Goal: Task Accomplishment & Management: Use online tool/utility

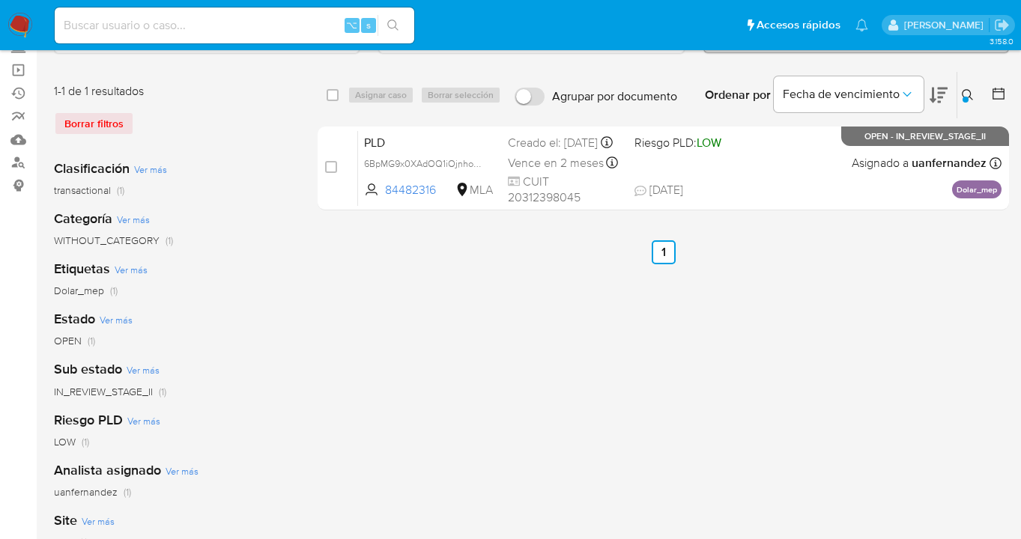
scroll to position [100, 0]
click at [962, 91] on icon at bounding box center [967, 94] width 11 height 11
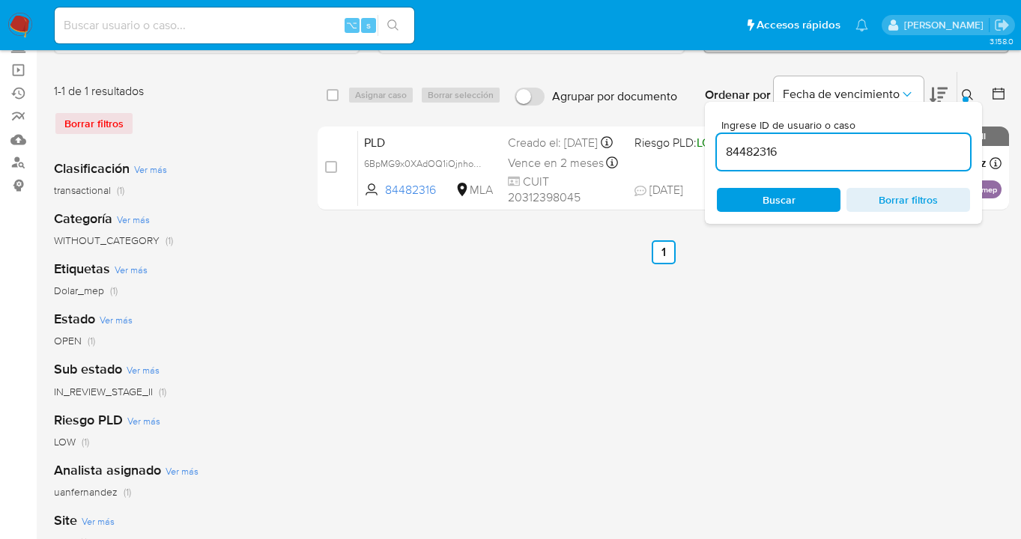
drag, startPoint x: 802, startPoint y: 200, endPoint x: 923, endPoint y: 139, distance: 135.0
click at [802, 199] on span "Buscar" at bounding box center [778, 199] width 103 height 21
click at [967, 92] on icon at bounding box center [968, 95] width 12 height 12
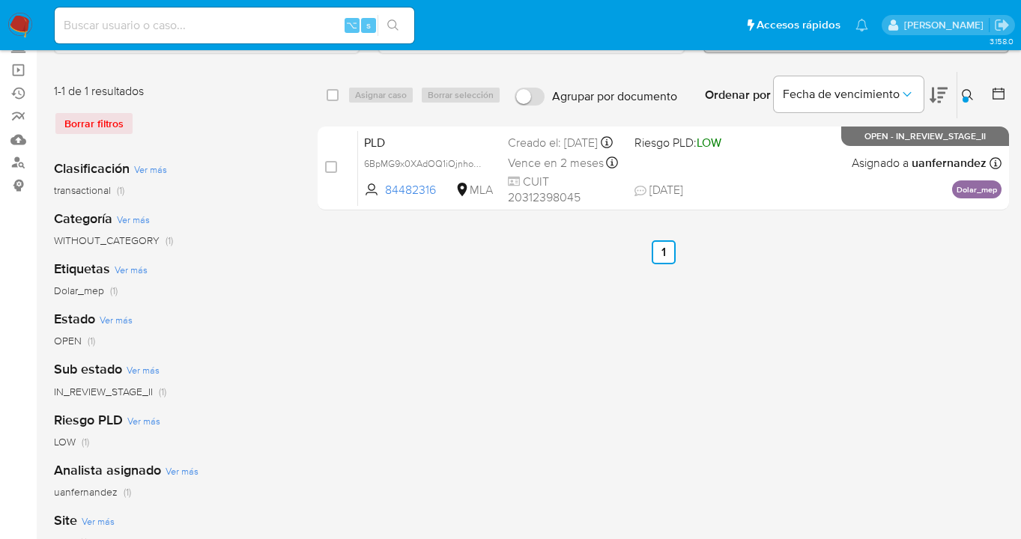
click at [965, 93] on icon at bounding box center [968, 95] width 12 height 12
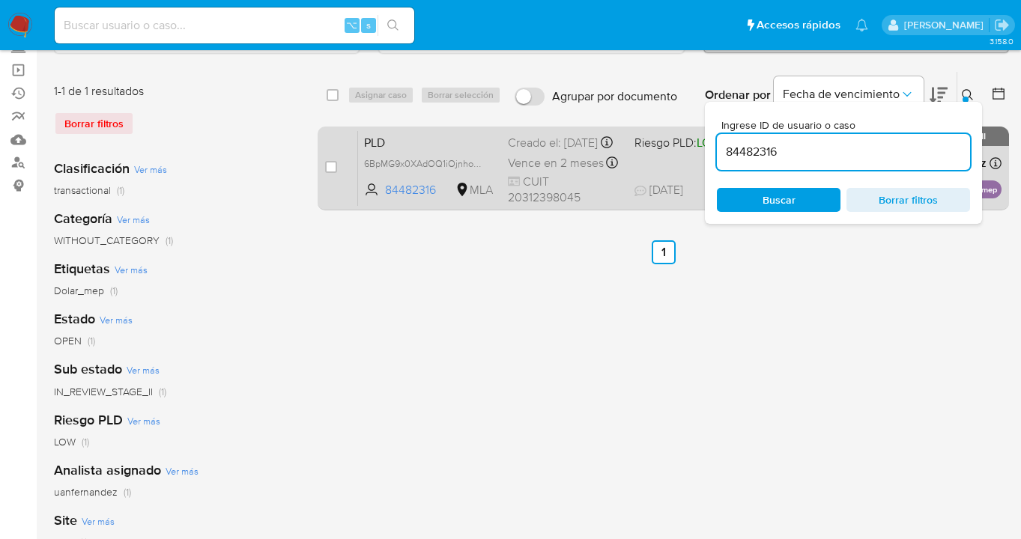
drag, startPoint x: 815, startPoint y: 151, endPoint x: 693, endPoint y: 142, distance: 122.4
click at [693, 142] on div "select-all-cases-checkbox Asignar caso Borrar selección Agrupar por documento O…" at bounding box center [663, 143] width 691 height 145
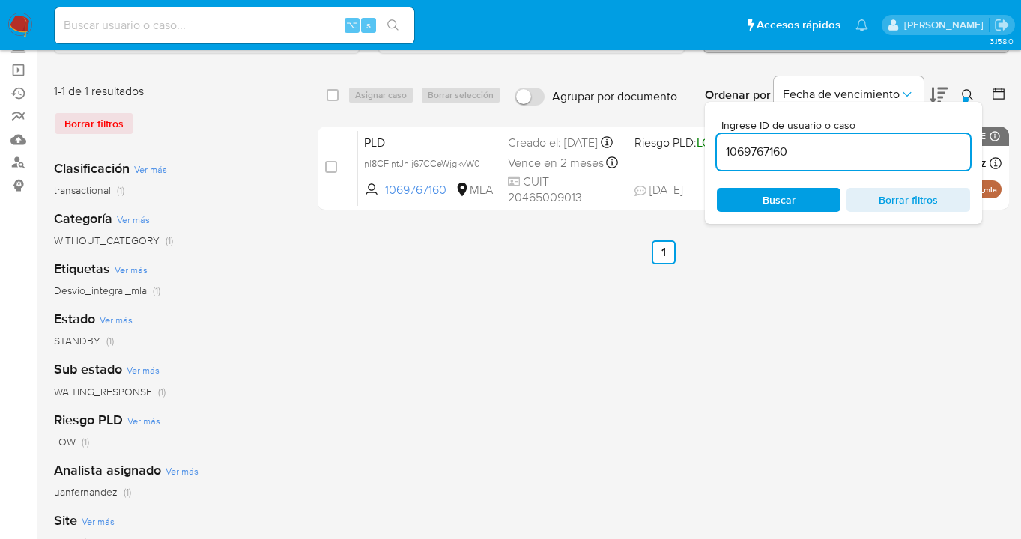
click at [966, 93] on icon at bounding box center [968, 95] width 12 height 12
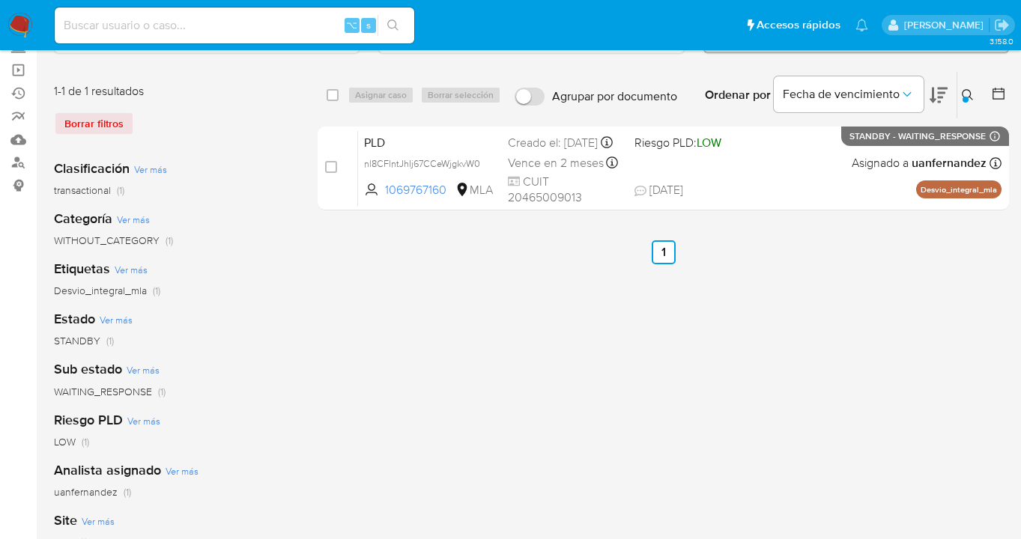
click at [971, 90] on icon at bounding box center [968, 95] width 12 height 12
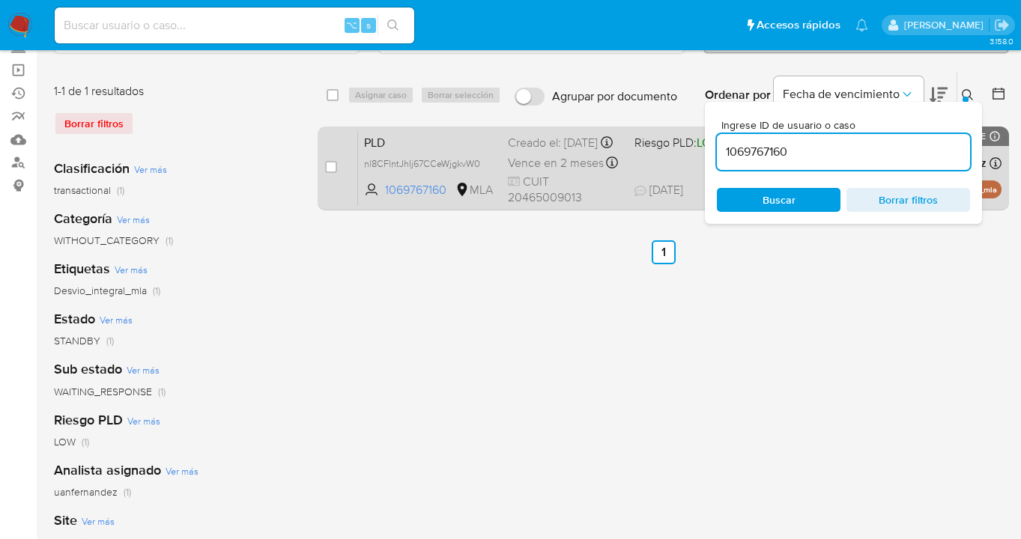
drag, startPoint x: 783, startPoint y: 154, endPoint x: 702, endPoint y: 146, distance: 81.2
click at [702, 146] on div "select-all-cases-checkbox Asignar caso Borrar selección Agrupar por documento O…" at bounding box center [663, 143] width 691 height 145
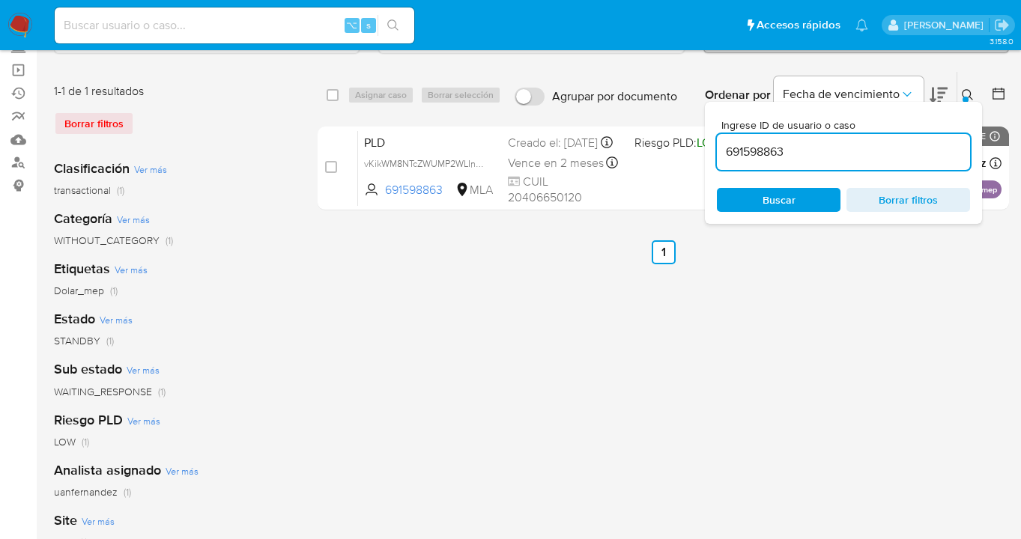
click at [965, 91] on icon at bounding box center [968, 95] width 12 height 12
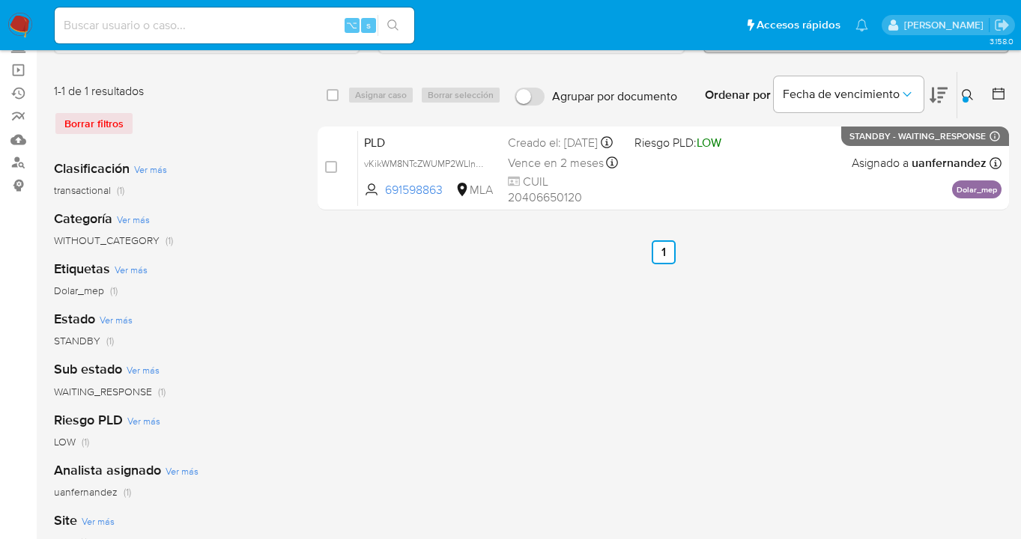
click at [969, 89] on icon at bounding box center [967, 94] width 11 height 11
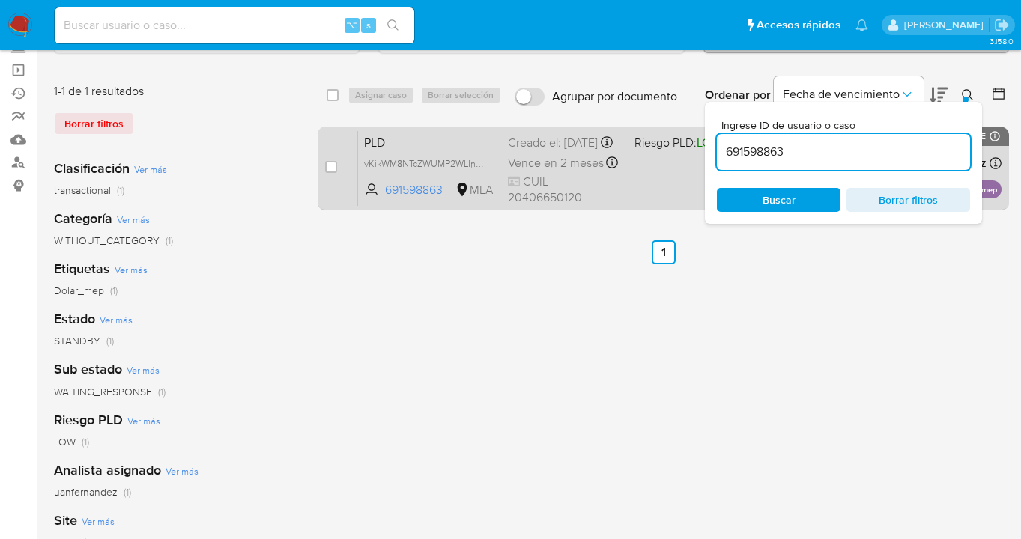
drag, startPoint x: 799, startPoint y: 151, endPoint x: 702, endPoint y: 142, distance: 97.8
click at [702, 142] on div "select-all-cases-checkbox Asignar caso Borrar selección Agrupar por documento O…" at bounding box center [663, 143] width 691 height 145
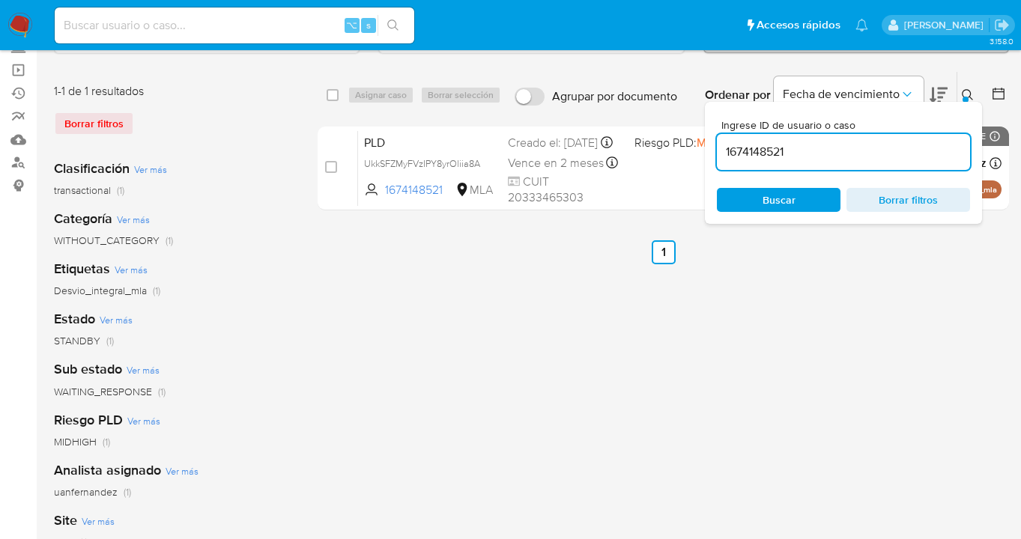
click at [967, 92] on icon at bounding box center [968, 95] width 12 height 12
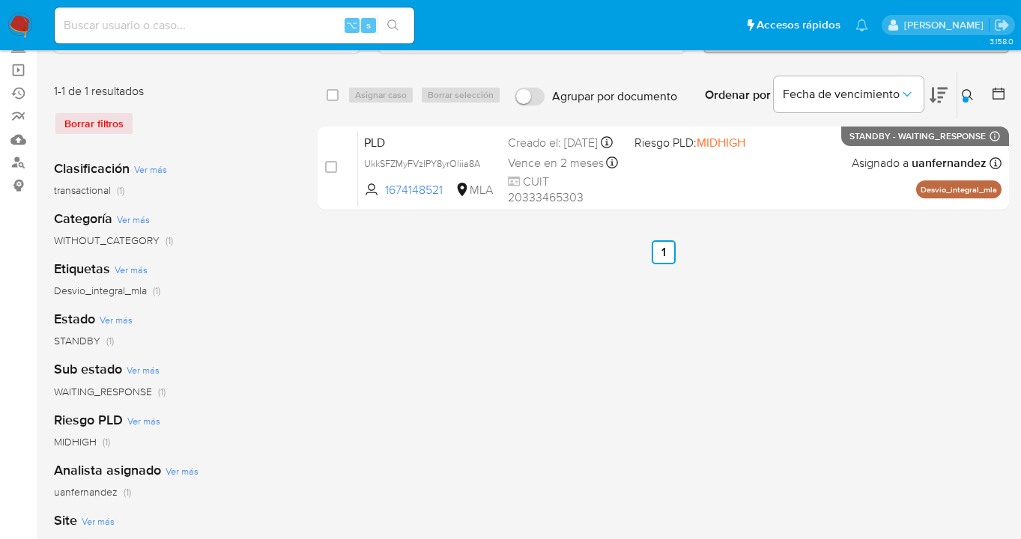
drag, startPoint x: 965, startPoint y: 100, endPoint x: 841, endPoint y: 121, distance: 125.2
click at [965, 100] on div at bounding box center [965, 100] width 6 height 6
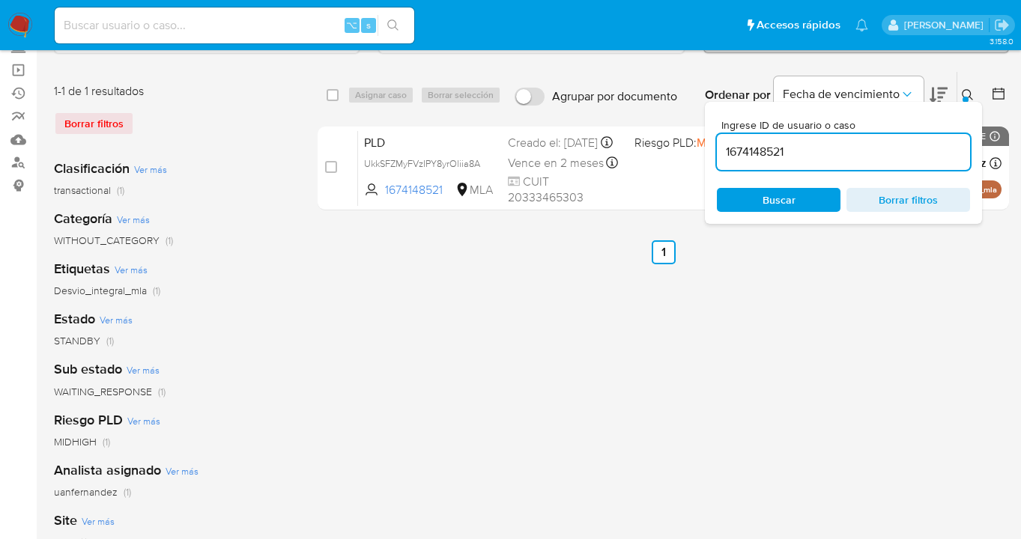
drag, startPoint x: 783, startPoint y: 154, endPoint x: 802, endPoint y: 145, distance: 21.1
click at [780, 153] on input "1674148521" at bounding box center [843, 151] width 253 height 19
drag, startPoint x: 803, startPoint y: 145, endPoint x: 717, endPoint y: 155, distance: 86.7
click at [717, 155] on input "1674148521" at bounding box center [843, 151] width 253 height 19
type input "2394827469"
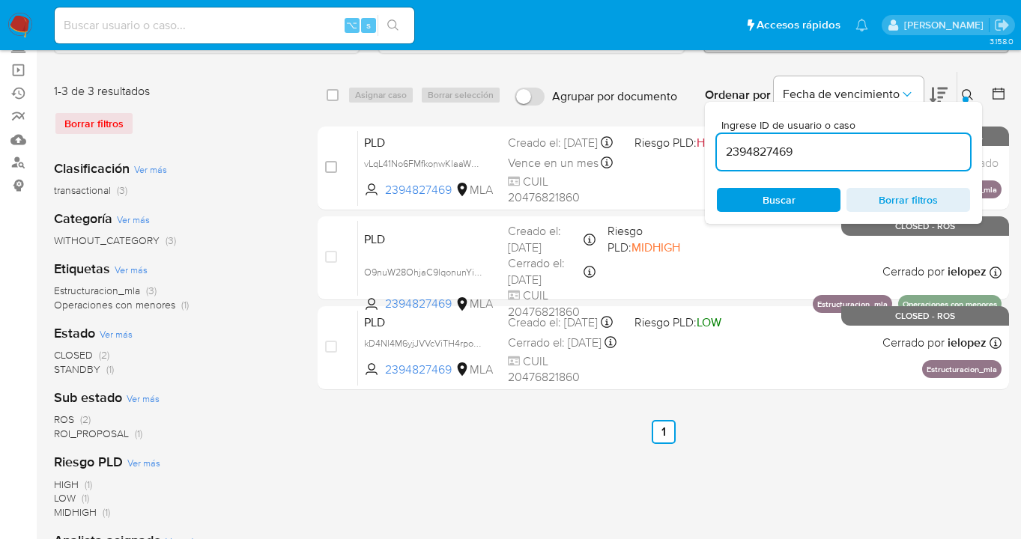
drag, startPoint x: 971, startPoint y: 93, endPoint x: 946, endPoint y: 102, distance: 26.3
click at [969, 92] on icon at bounding box center [968, 95] width 12 height 12
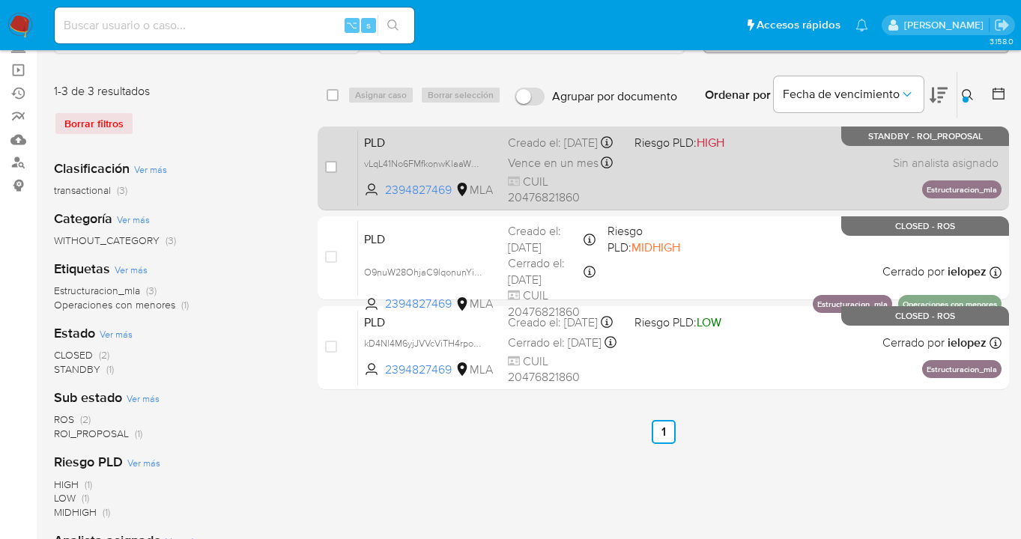
click at [775, 173] on div "PLD vLqL41No6FMfkonwKlaaWUiG 2394827469 MLA Riesgo PLD: HIGH Creado el: 12/07/2…" at bounding box center [679, 168] width 643 height 76
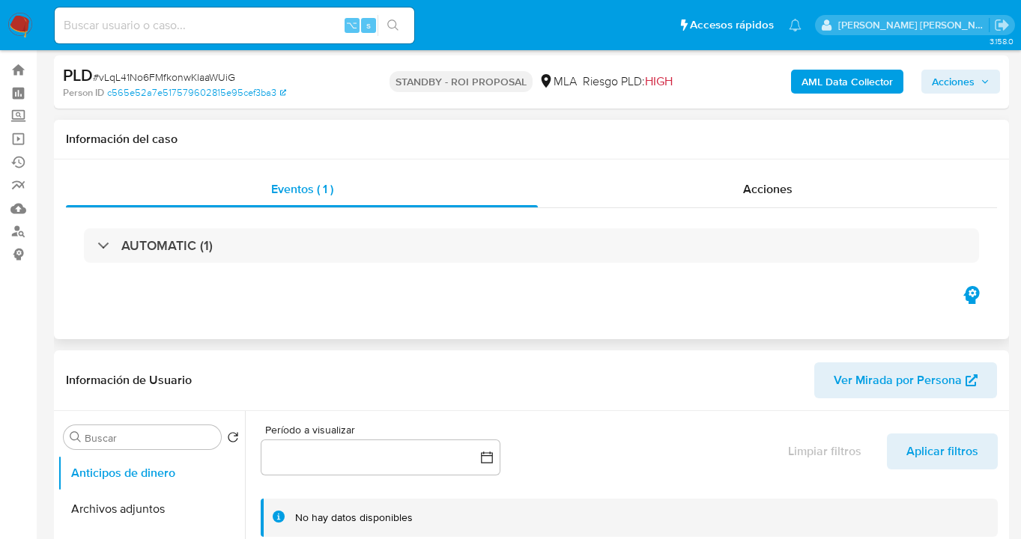
scroll to position [158, 0]
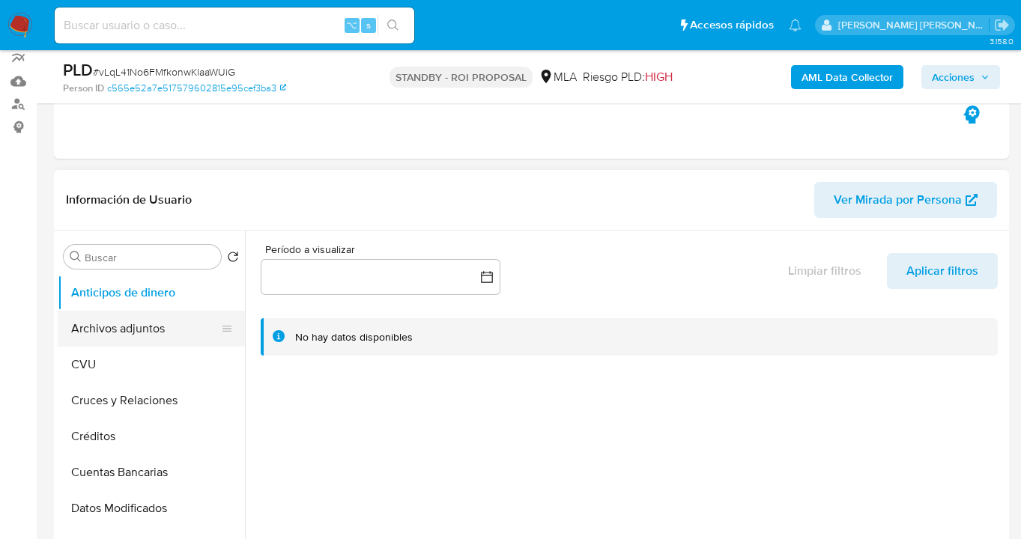
click at [184, 318] on button "Archivos adjuntos" at bounding box center [145, 329] width 175 height 36
select select "10"
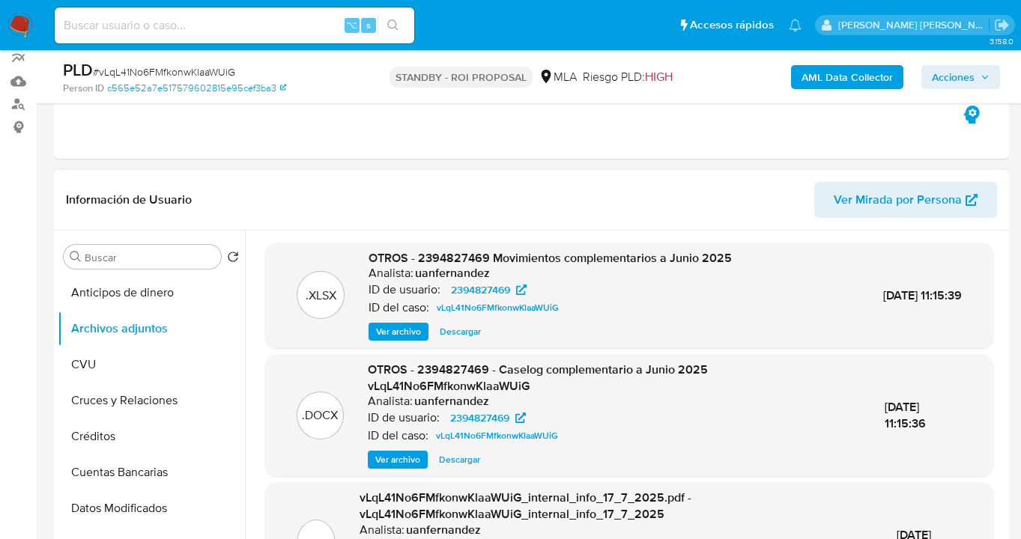
click at [452, 335] on span "Descargar" at bounding box center [460, 331] width 41 height 15
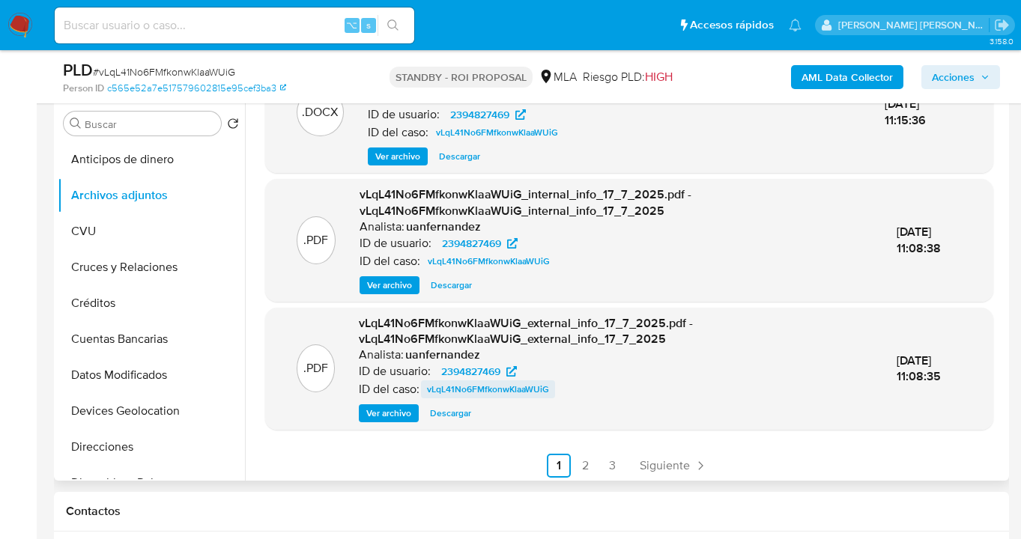
scroll to position [174, 0]
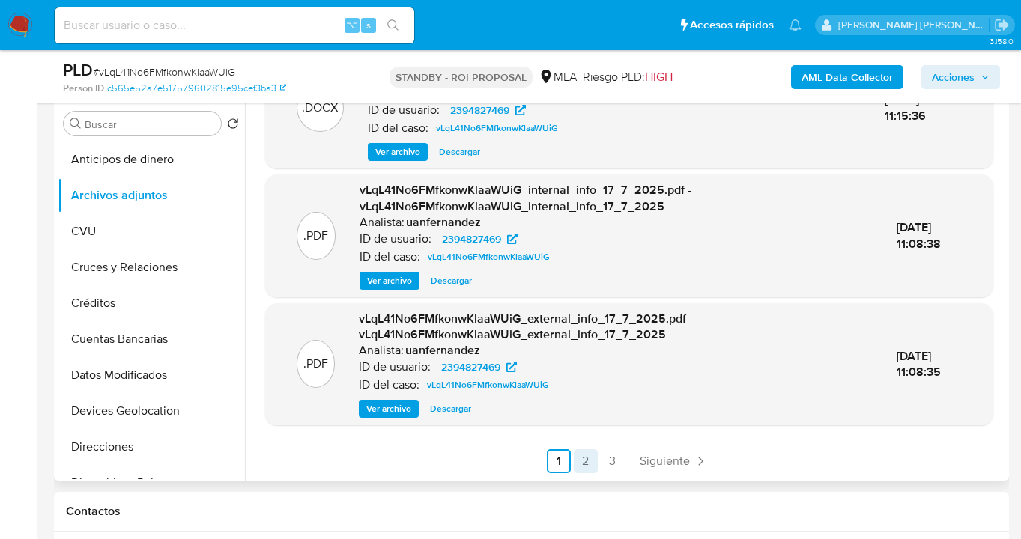
click at [583, 461] on link "2" at bounding box center [586, 461] width 24 height 24
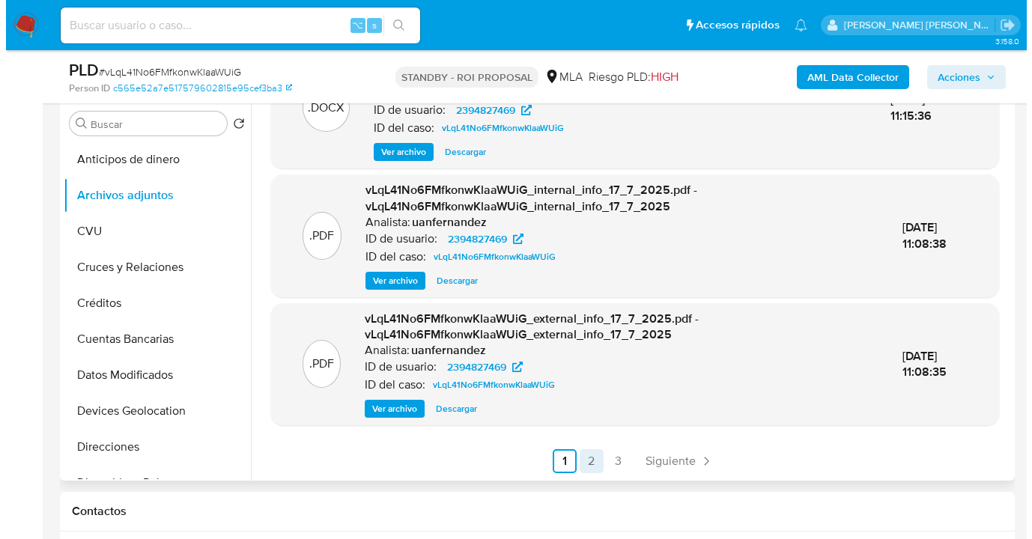
scroll to position [0, 0]
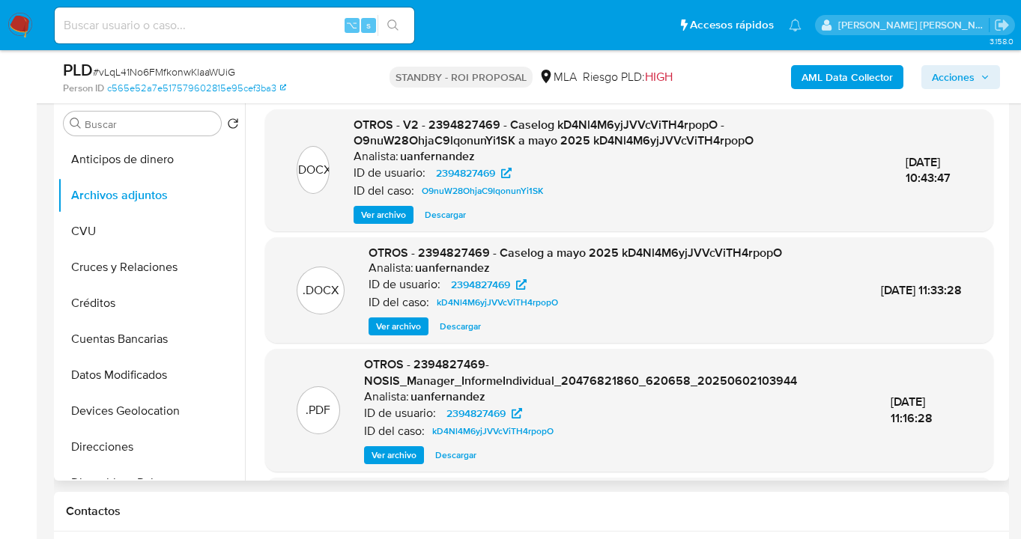
click at [384, 215] on span "Ver archivo" at bounding box center [383, 214] width 45 height 15
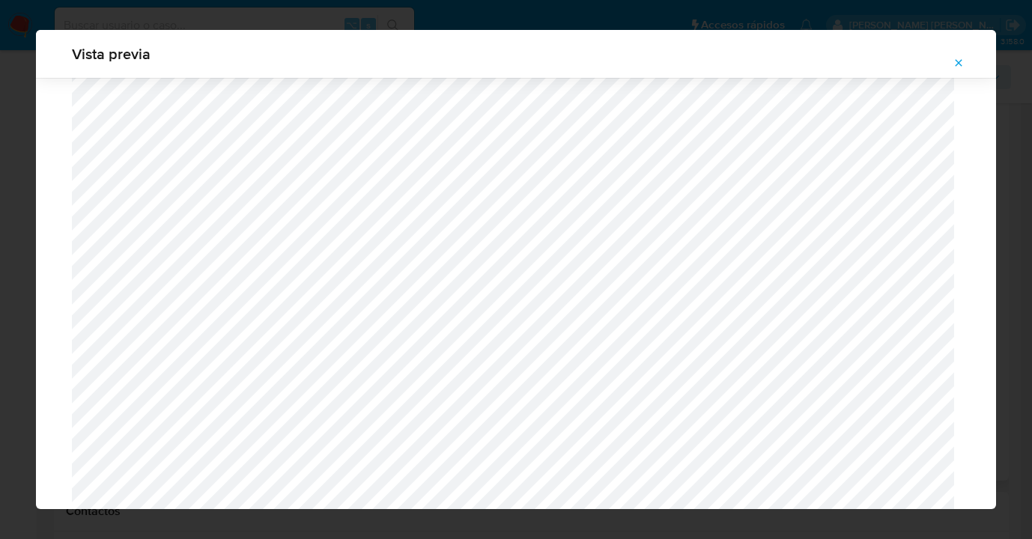
scroll to position [1558, 0]
click at [962, 67] on icon "Attachment preview" at bounding box center [959, 63] width 12 height 12
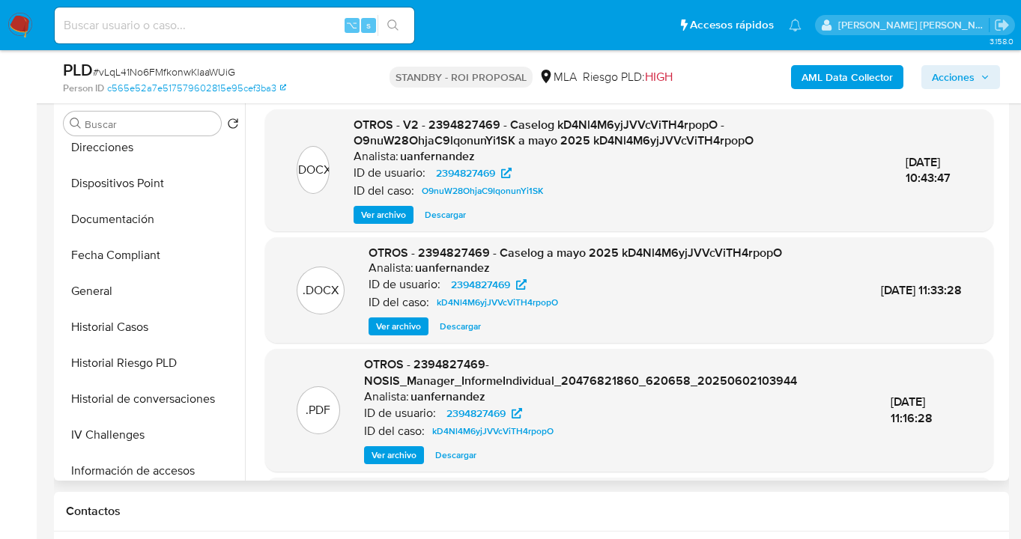
scroll to position [321, 0]
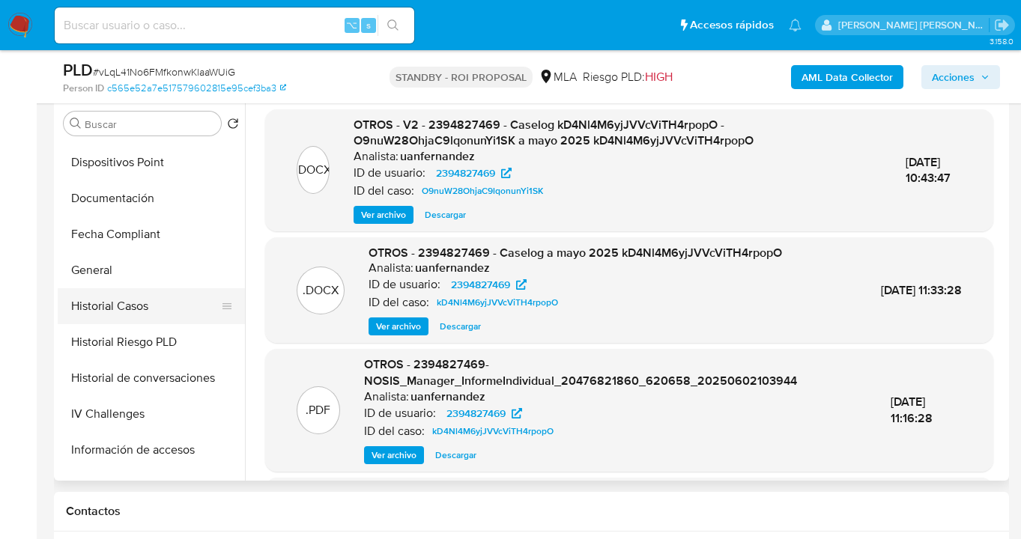
click at [189, 309] on button "Historial Casos" at bounding box center [145, 306] width 175 height 36
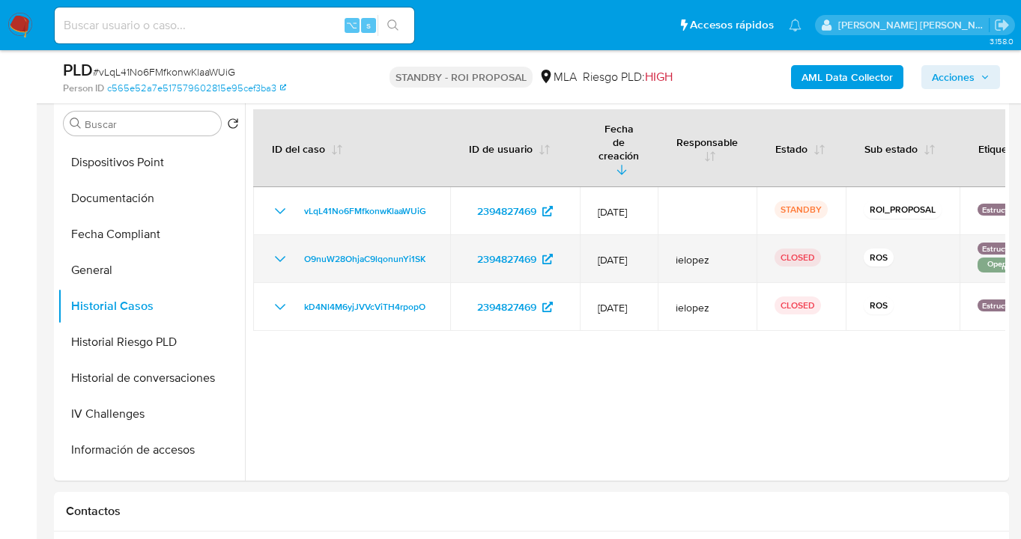
click at [276, 250] on icon "Mostrar/Ocultar" at bounding box center [280, 259] width 18 height 18
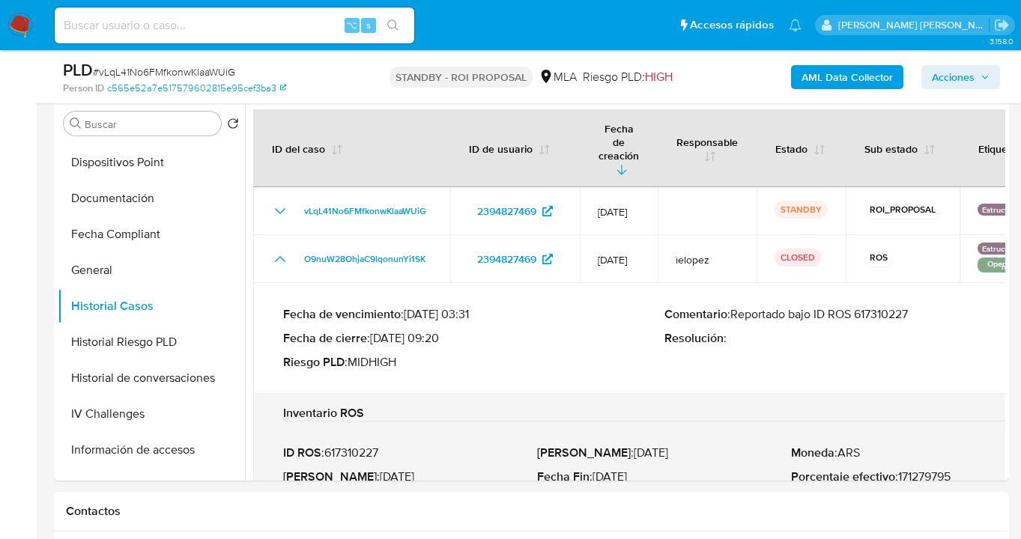
drag, startPoint x: 871, startPoint y: 288, endPoint x: 923, endPoint y: 291, distance: 52.5
click at [923, 307] on p "Comentario : Reportado bajo ID ROS 617310227" at bounding box center [854, 314] width 381 height 15
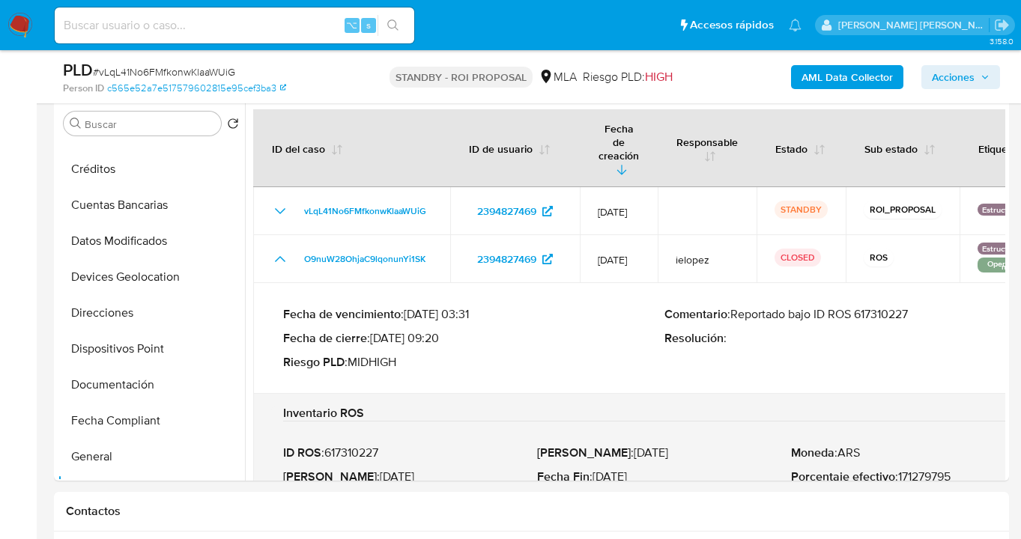
scroll to position [0, 0]
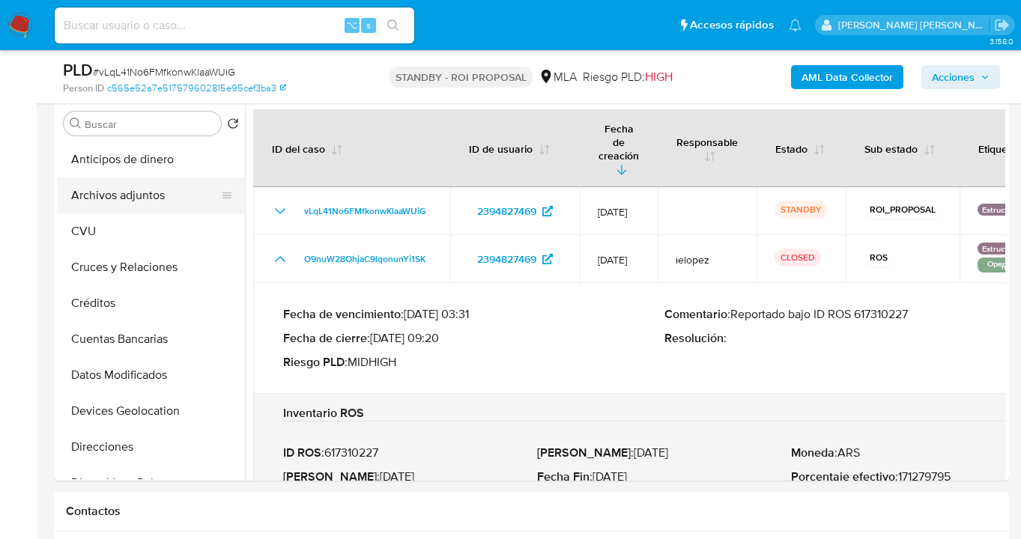
click at [148, 191] on button "Archivos adjuntos" at bounding box center [145, 195] width 175 height 36
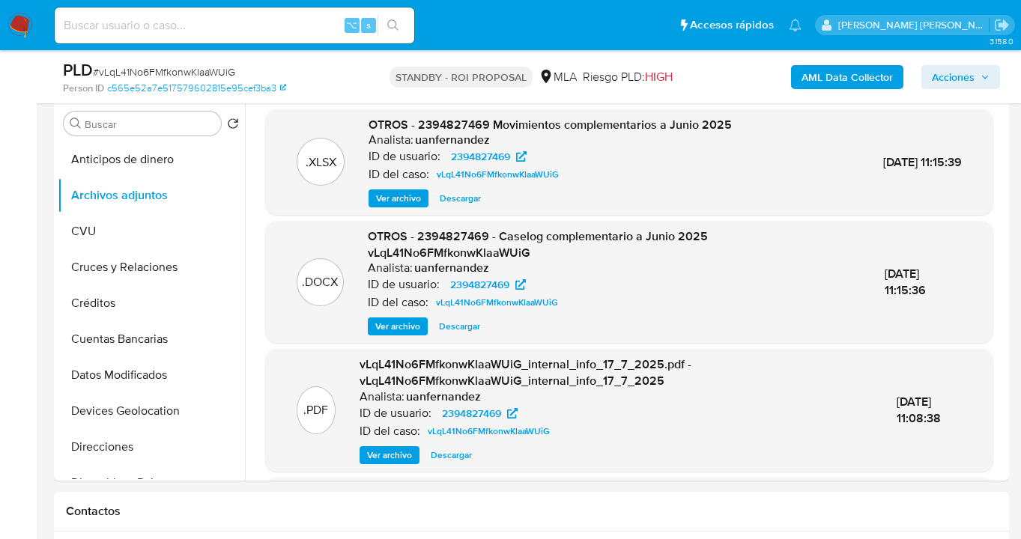
click at [464, 323] on span "Descargar" at bounding box center [459, 326] width 41 height 15
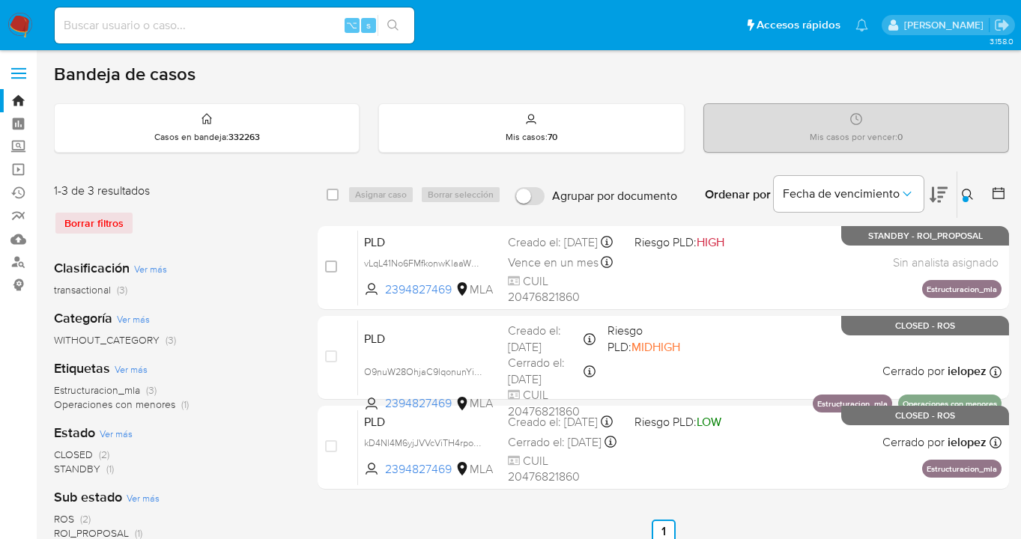
drag, startPoint x: 965, startPoint y: 192, endPoint x: 953, endPoint y: 197, distance: 12.4
click at [963, 192] on icon at bounding box center [968, 195] width 12 height 12
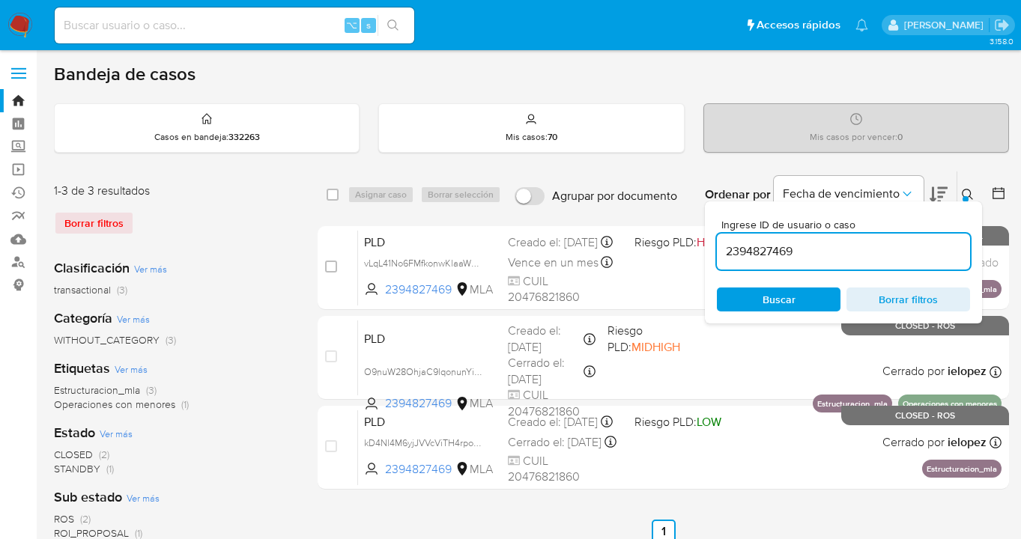
drag, startPoint x: 803, startPoint y: 253, endPoint x: 711, endPoint y: 231, distance: 94.1
click at [711, 231] on div "Ingrese ID de usuario o caso 2394827469 Buscar Borrar filtros" at bounding box center [843, 262] width 277 height 122
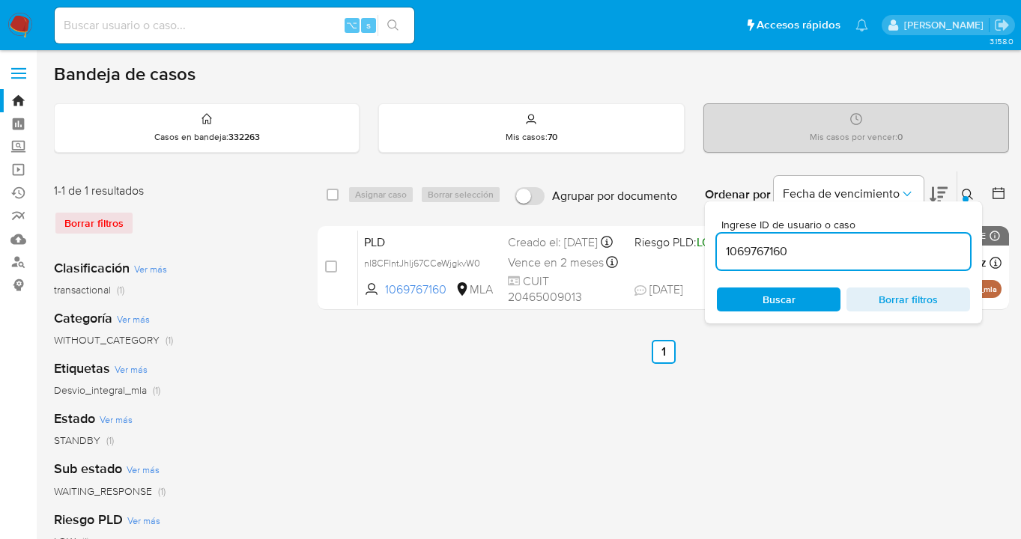
click at [966, 192] on icon at bounding box center [968, 195] width 12 height 12
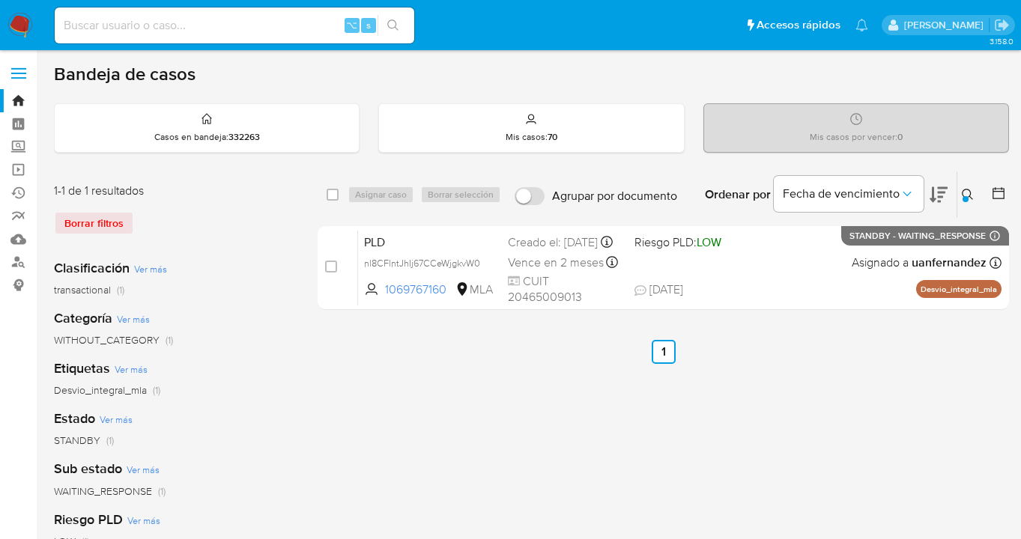
drag, startPoint x: 969, startPoint y: 191, endPoint x: 951, endPoint y: 203, distance: 21.6
click at [968, 192] on icon at bounding box center [968, 195] width 12 height 12
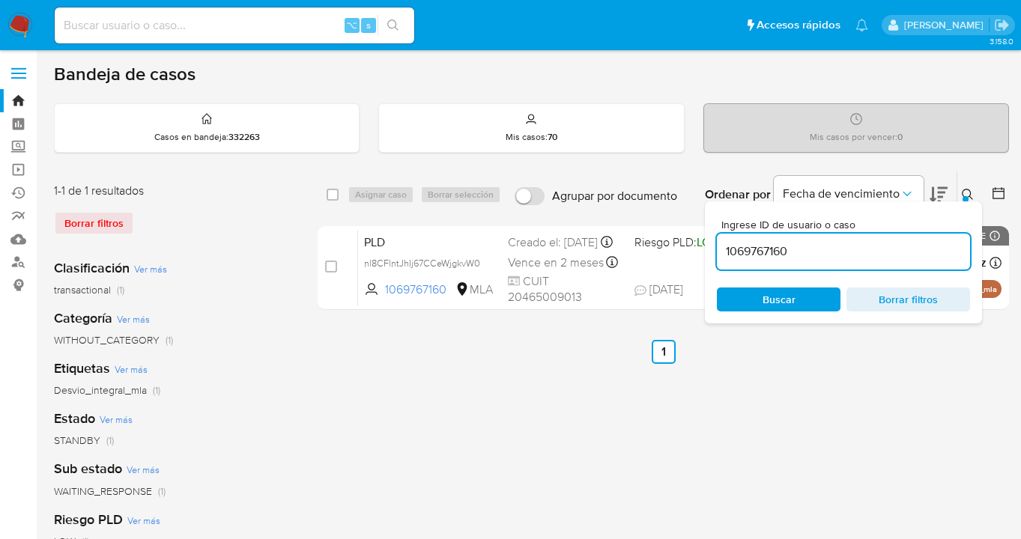
drag, startPoint x: 786, startPoint y: 246, endPoint x: 764, endPoint y: 225, distance: 31.2
click at [720, 238] on div "1069767160" at bounding box center [843, 252] width 253 height 36
click at [966, 192] on icon at bounding box center [968, 195] width 12 height 12
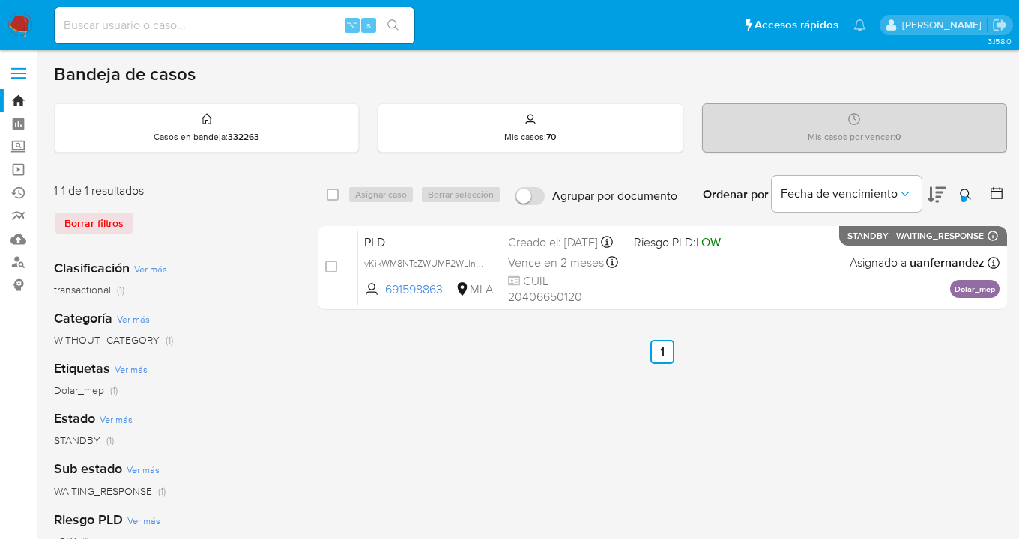
drag, startPoint x: 967, startPoint y: 192, endPoint x: 913, endPoint y: 217, distance: 59.3
click at [967, 192] on icon at bounding box center [965, 195] width 12 height 12
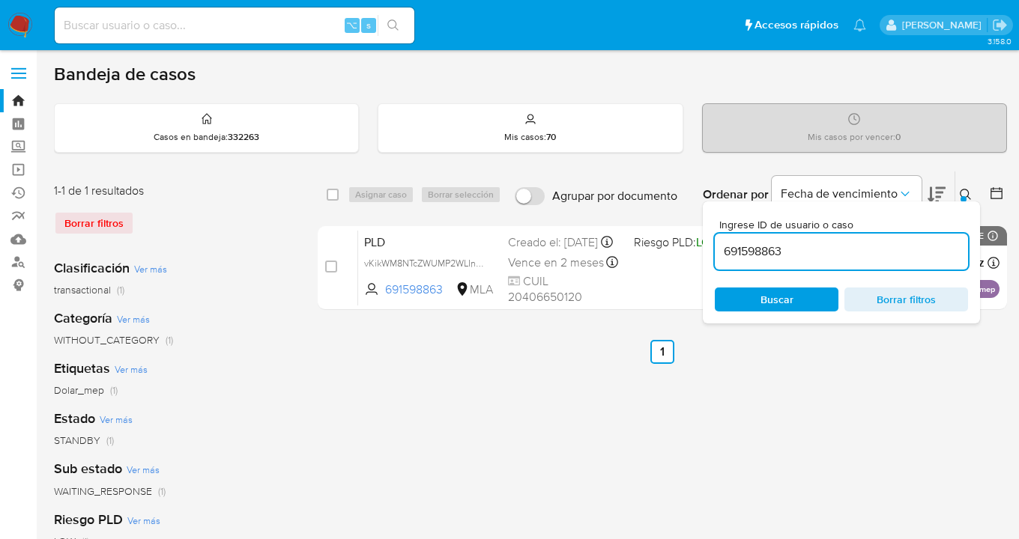
drag, startPoint x: 792, startPoint y: 254, endPoint x: 717, endPoint y: 243, distance: 74.9
click at [717, 243] on input "691598863" at bounding box center [840, 251] width 253 height 19
click at [963, 196] on div at bounding box center [963, 199] width 6 height 6
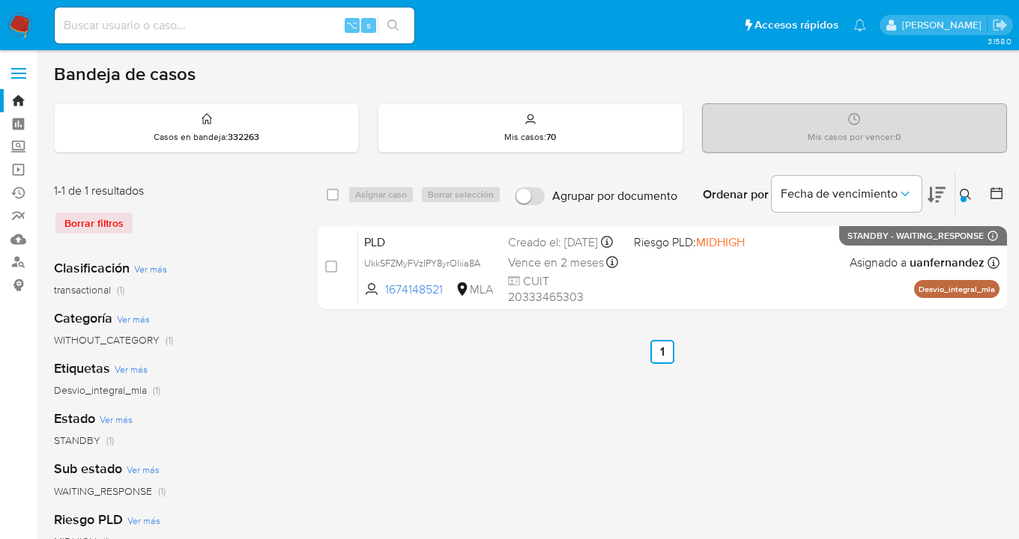
drag, startPoint x: 964, startPoint y: 191, endPoint x: 858, endPoint y: 246, distance: 118.9
click at [963, 191] on icon at bounding box center [965, 195] width 12 height 12
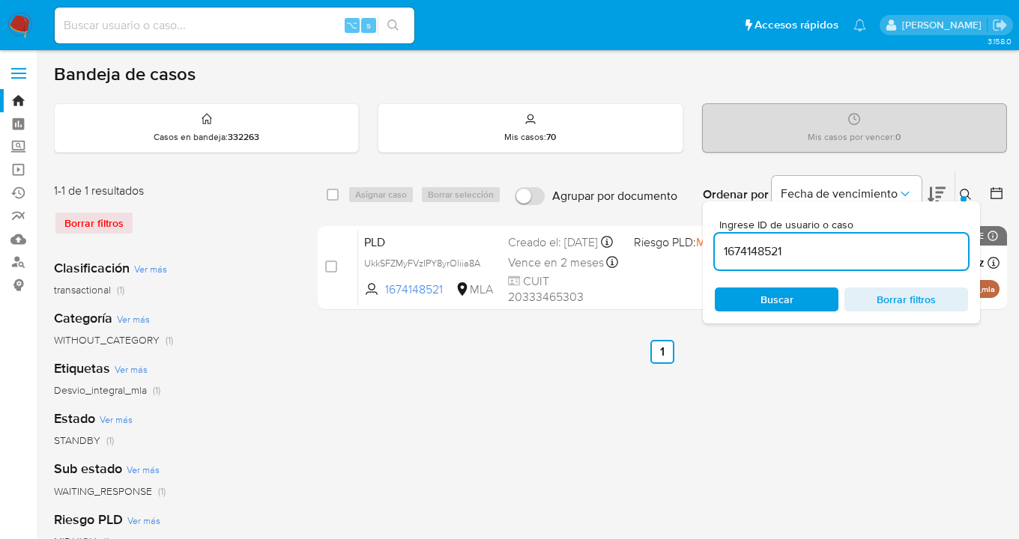
drag, startPoint x: 786, startPoint y: 260, endPoint x: 728, endPoint y: 246, distance: 59.4
click at [728, 246] on input "1674148521" at bounding box center [840, 251] width 253 height 19
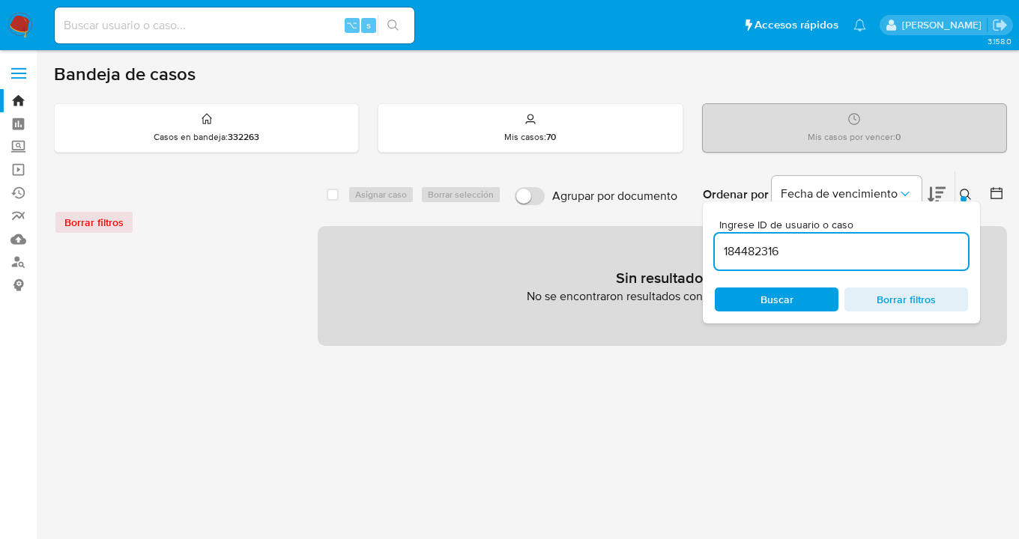
drag, startPoint x: 789, startPoint y: 251, endPoint x: 702, endPoint y: 237, distance: 88.0
click at [696, 238] on div "select-all-cases-checkbox Asignar caso Borrar selección Agrupar por documento O…" at bounding box center [662, 258] width 689 height 175
paste input
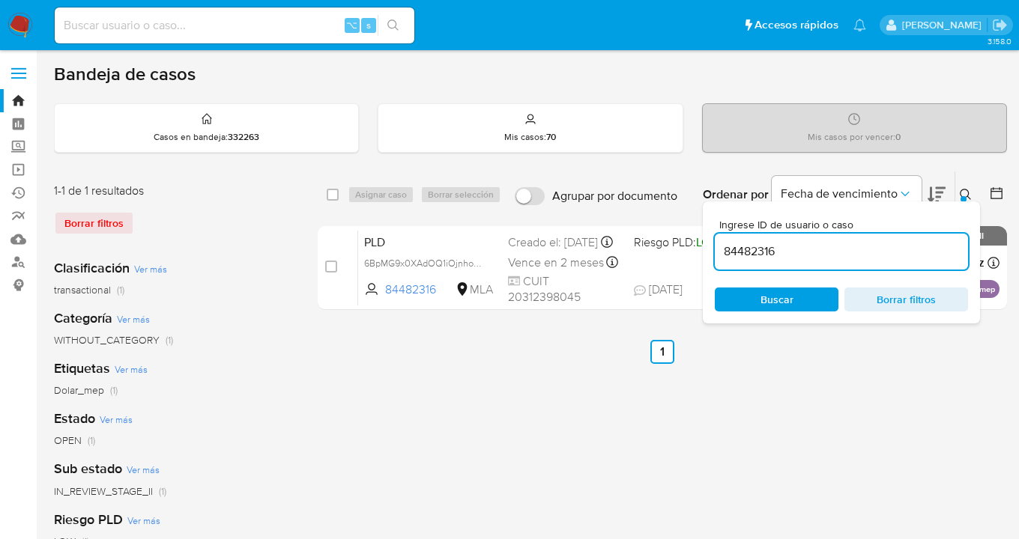
click at [964, 192] on icon at bounding box center [965, 195] width 12 height 12
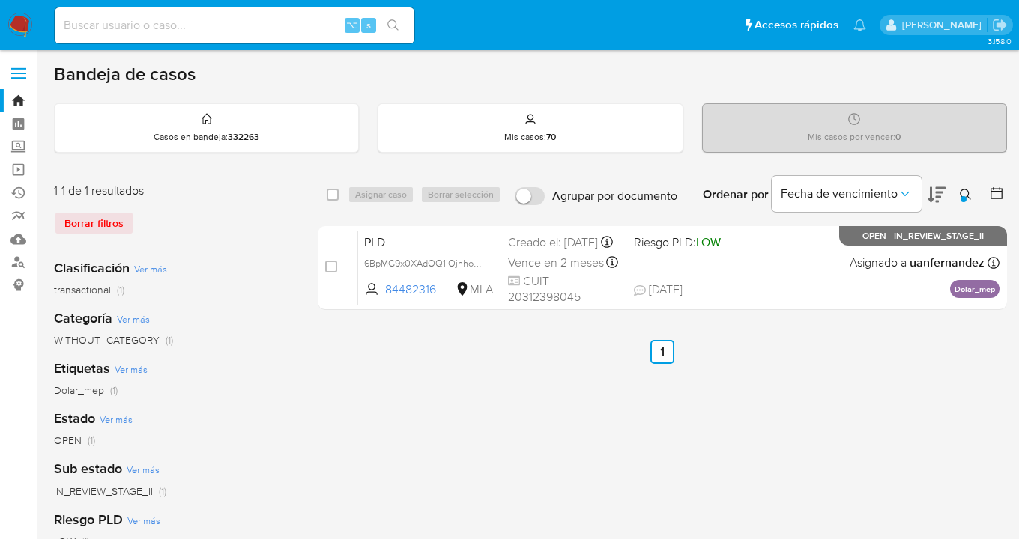
click at [961, 189] on icon at bounding box center [965, 195] width 12 height 12
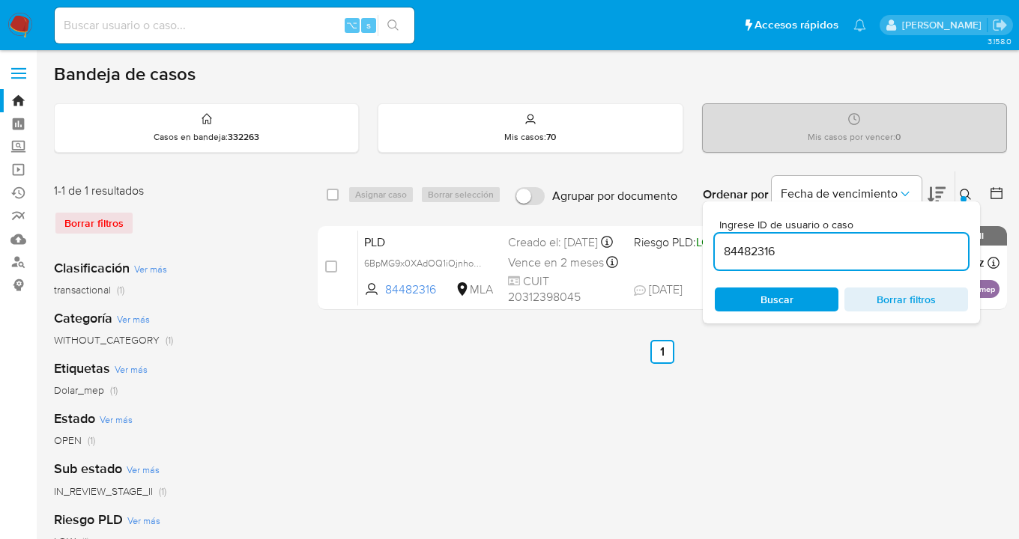
drag, startPoint x: 843, startPoint y: 255, endPoint x: 705, endPoint y: 246, distance: 138.0
click at [705, 246] on div "Ingrese ID de usuario o caso 84482316 Buscar Borrar filtros" at bounding box center [840, 262] width 277 height 122
type input "29021509"
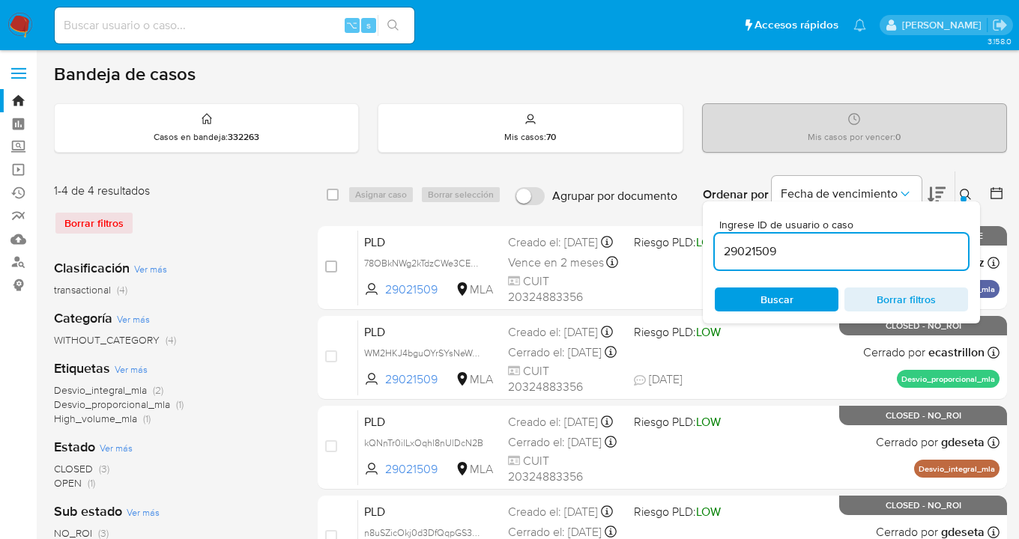
click at [966, 191] on icon at bounding box center [965, 195] width 12 height 12
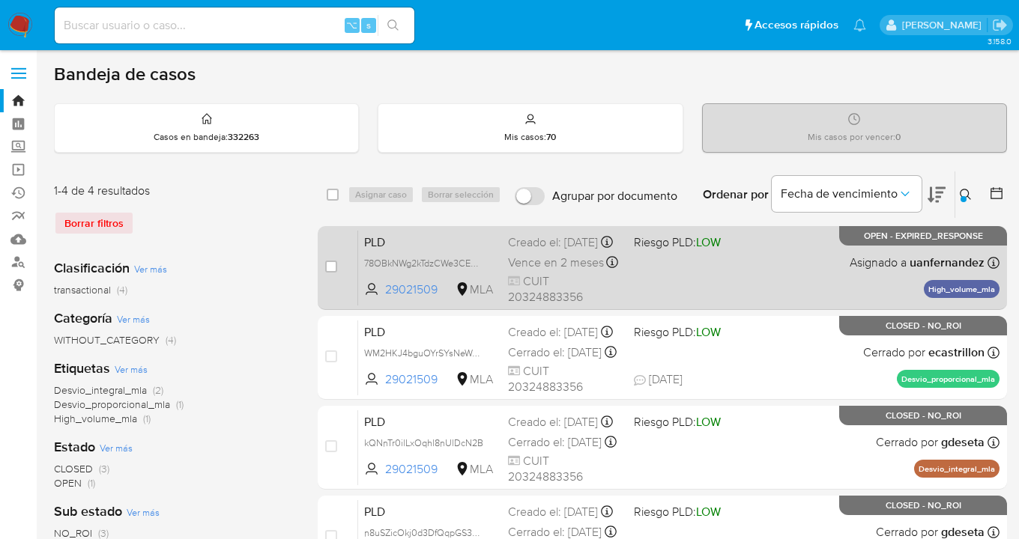
click at [826, 260] on div "PLD 78OBkNWg2kTdzCWe3CEUkxSQ 29021509 MLA Riesgo PLD: LOW Creado el: 12/08/2025…" at bounding box center [678, 268] width 641 height 76
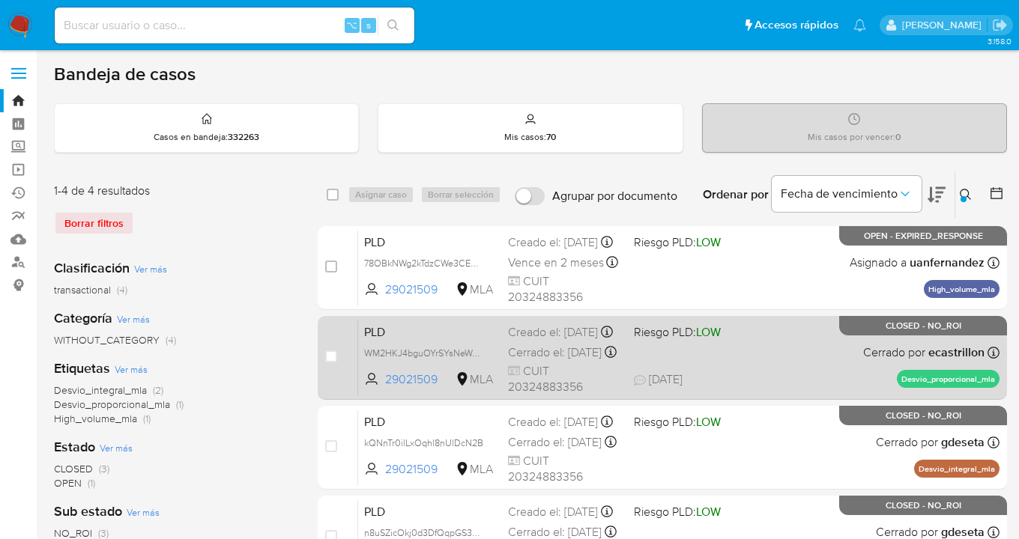
click at [824, 353] on div "PLD WM2HKJ4bguOYrSYsNeWe55Gc 29021509 MLA Riesgo PLD: LOW Creado el: 12/07/2025…" at bounding box center [678, 358] width 641 height 76
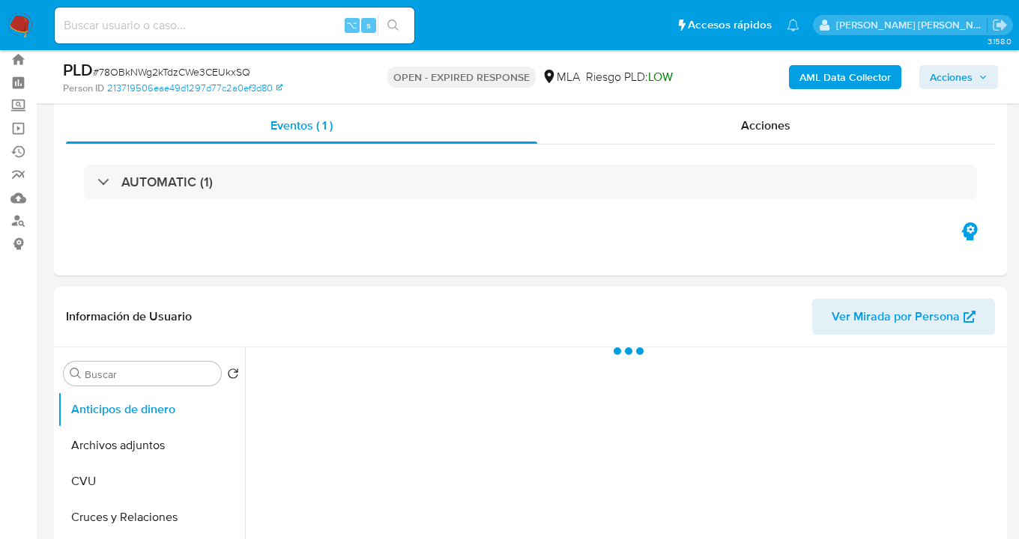
scroll to position [109, 0]
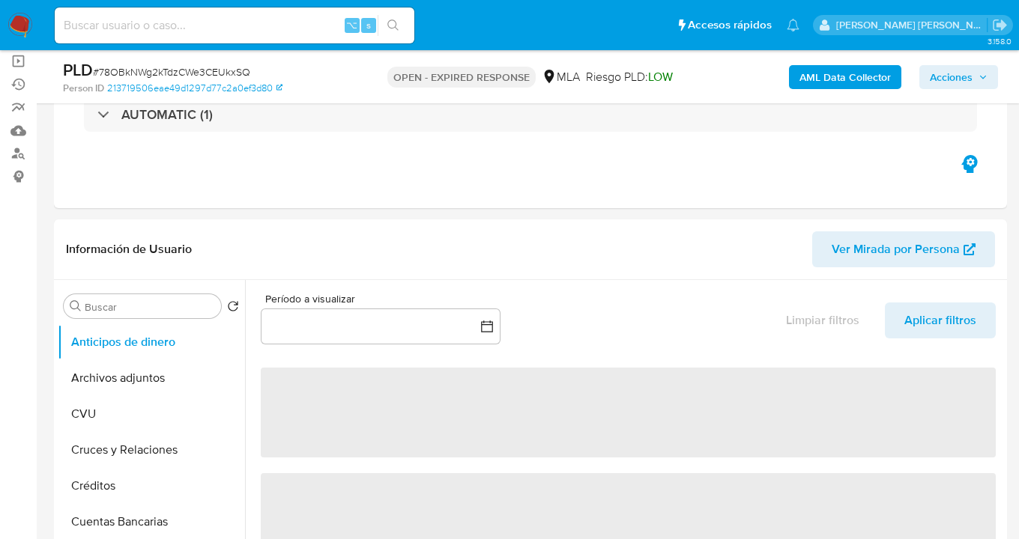
select select "10"
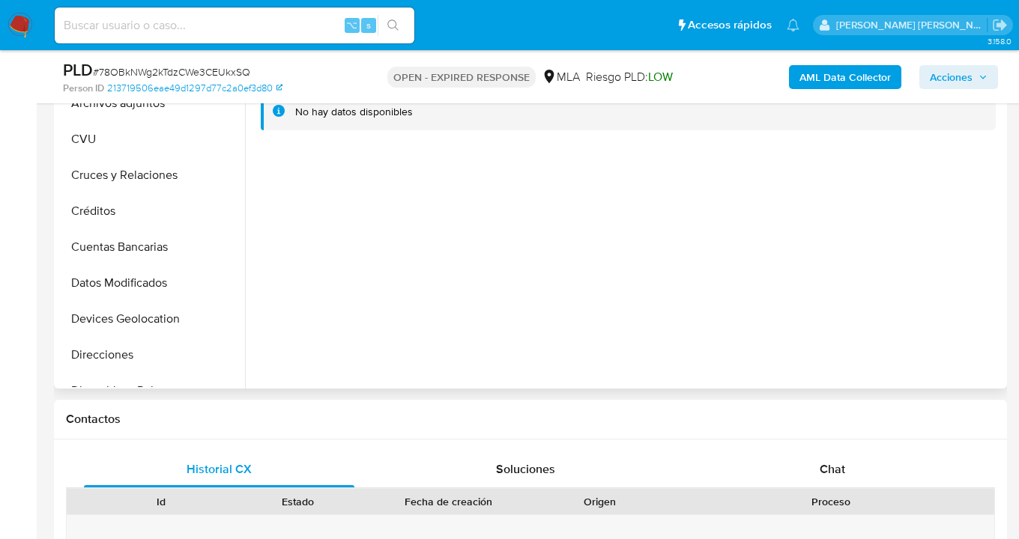
scroll to position [249, 0]
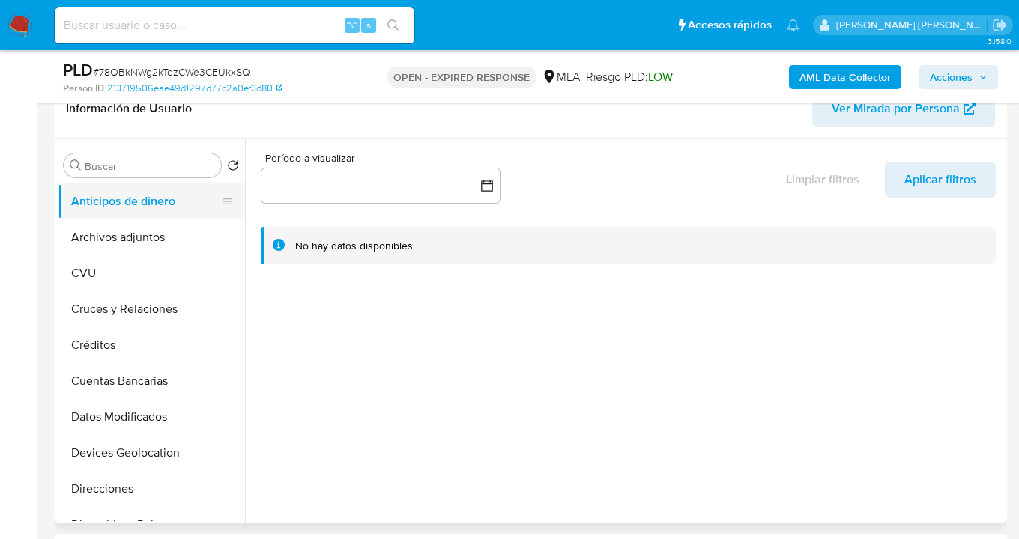
click at [145, 213] on button "Anticipos de dinero" at bounding box center [145, 201] width 175 height 36
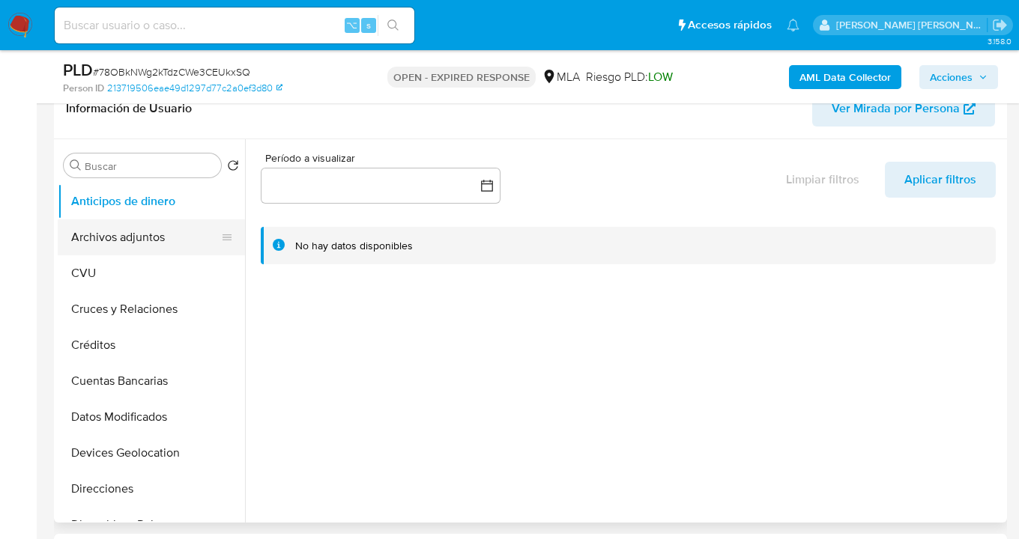
click at [144, 233] on button "Archivos adjuntos" at bounding box center [145, 237] width 175 height 36
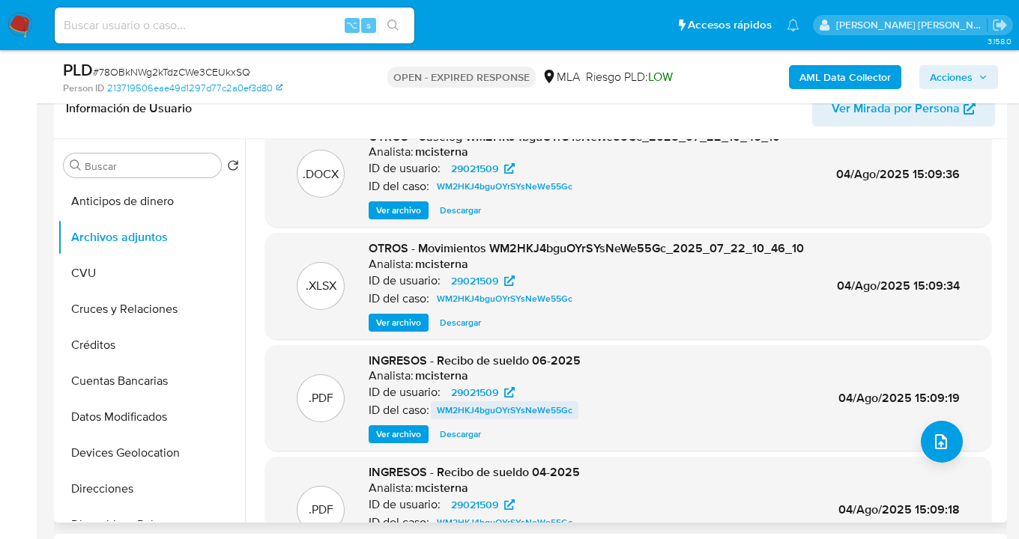
scroll to position [31, 0]
drag, startPoint x: 413, startPoint y: 434, endPoint x: 434, endPoint y: 422, distance: 24.8
click at [413, 434] on span "Ver archivo" at bounding box center [398, 433] width 45 height 15
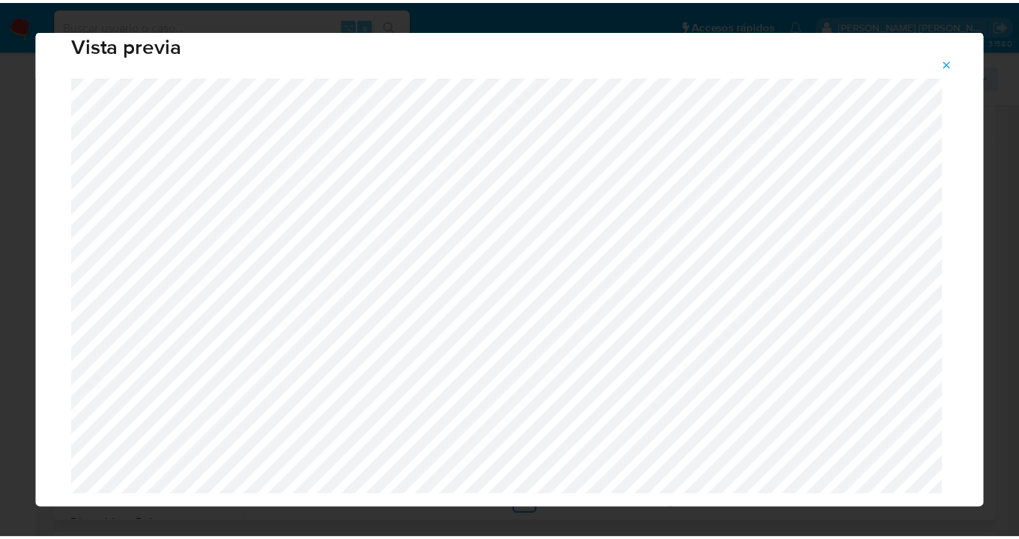
scroll to position [0, 0]
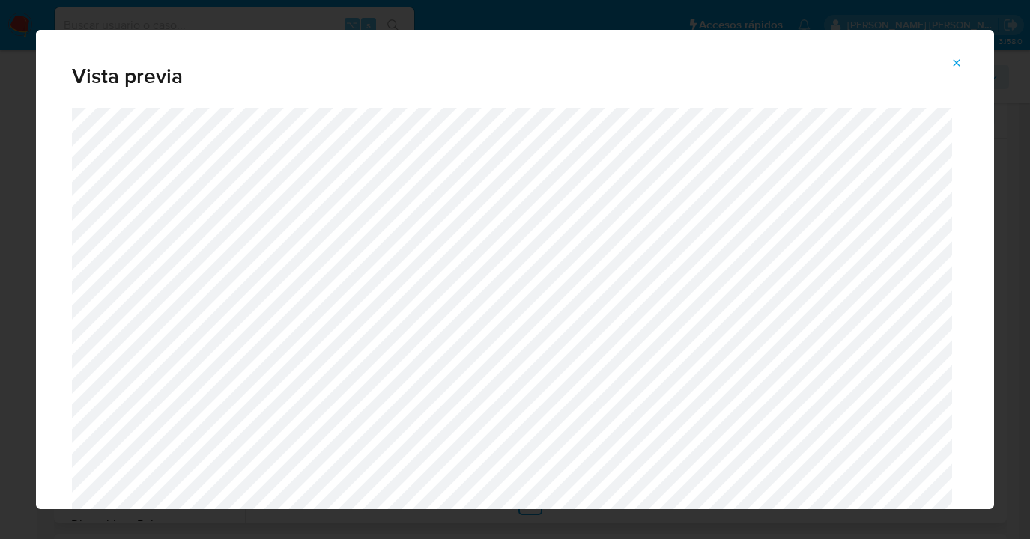
click at [957, 61] on icon "Attachment preview" at bounding box center [956, 63] width 12 height 12
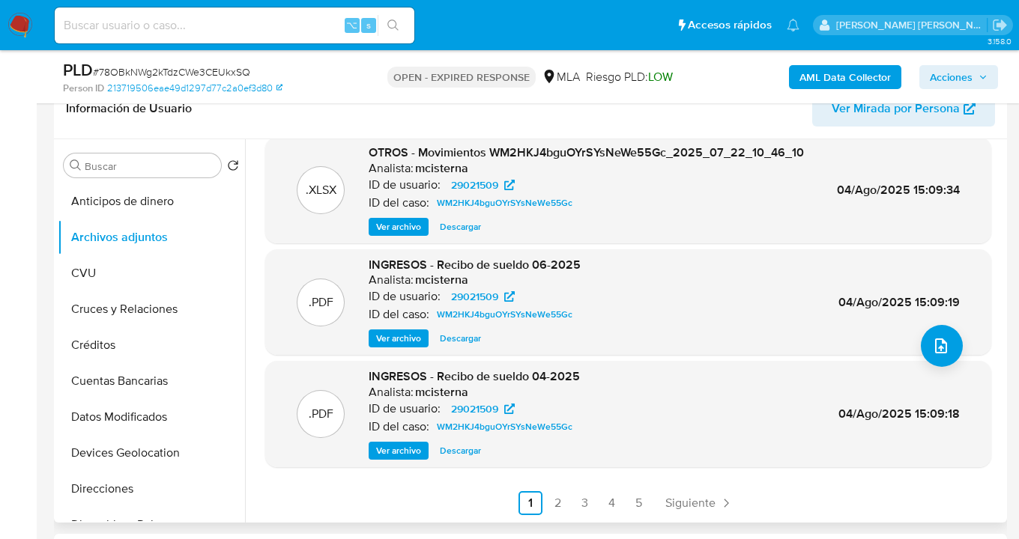
click at [412, 453] on span "Ver archivo" at bounding box center [398, 450] width 45 height 15
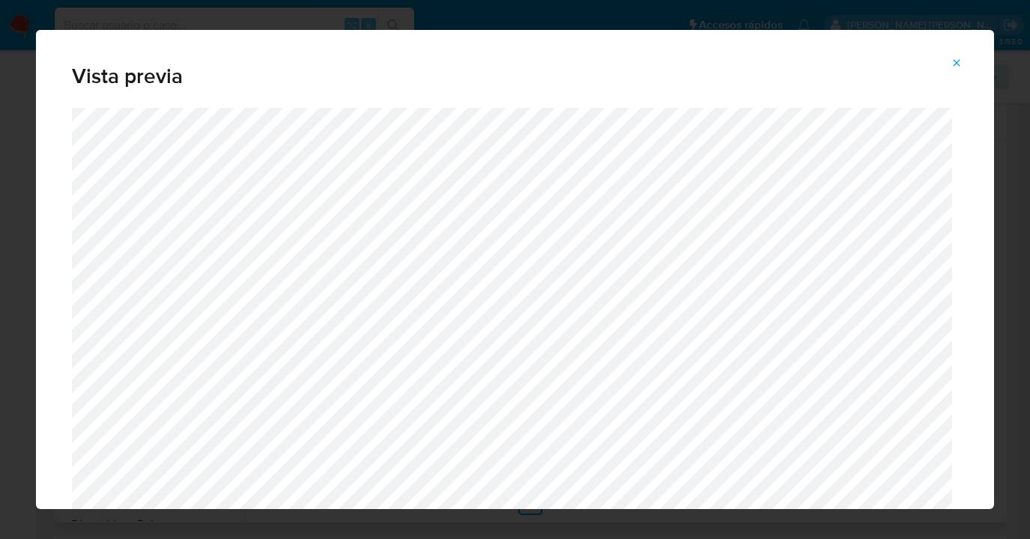
drag, startPoint x: 953, startPoint y: 61, endPoint x: 878, endPoint y: 111, distance: 90.8
click at [953, 60] on icon "Attachment preview" at bounding box center [956, 63] width 12 height 12
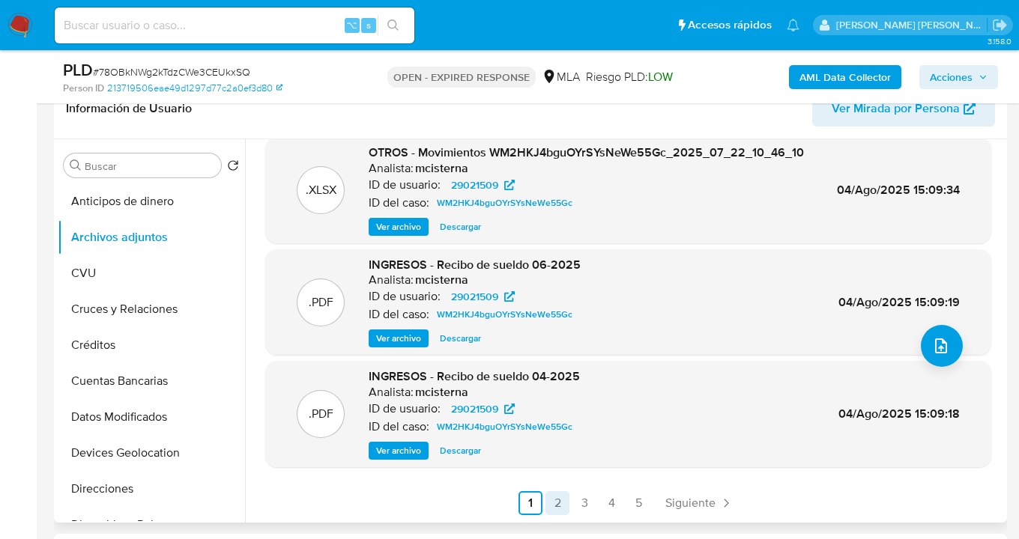
click at [555, 494] on link "2" at bounding box center [557, 503] width 24 height 24
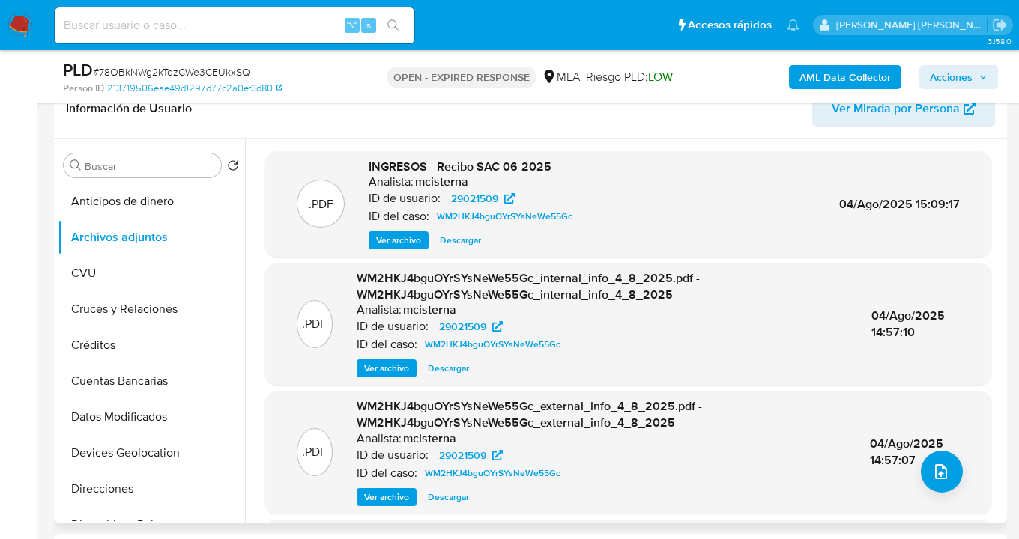
click at [413, 240] on span "Ver archivo" at bounding box center [398, 240] width 45 height 15
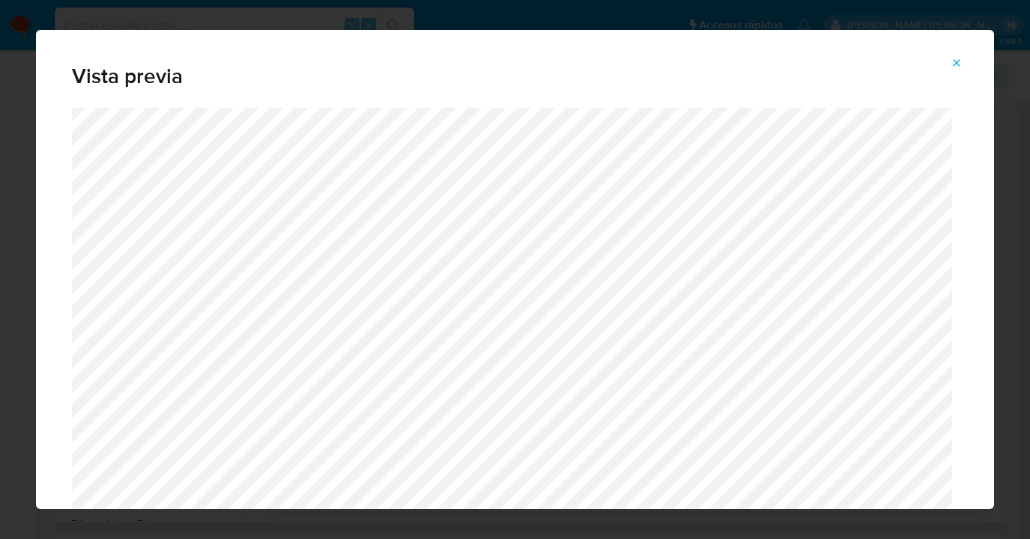
click at [953, 61] on icon "Attachment preview" at bounding box center [956, 63] width 12 height 12
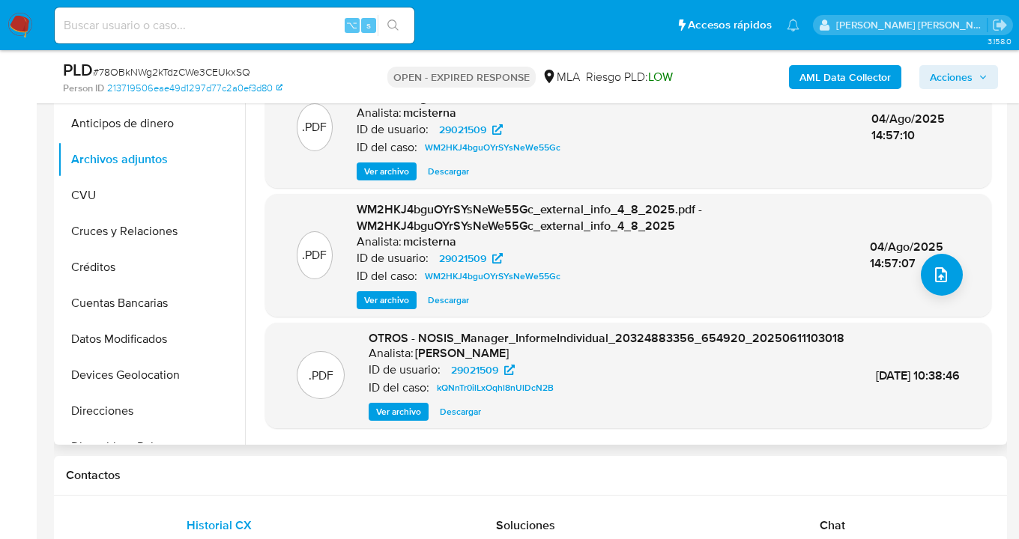
scroll to position [174, 0]
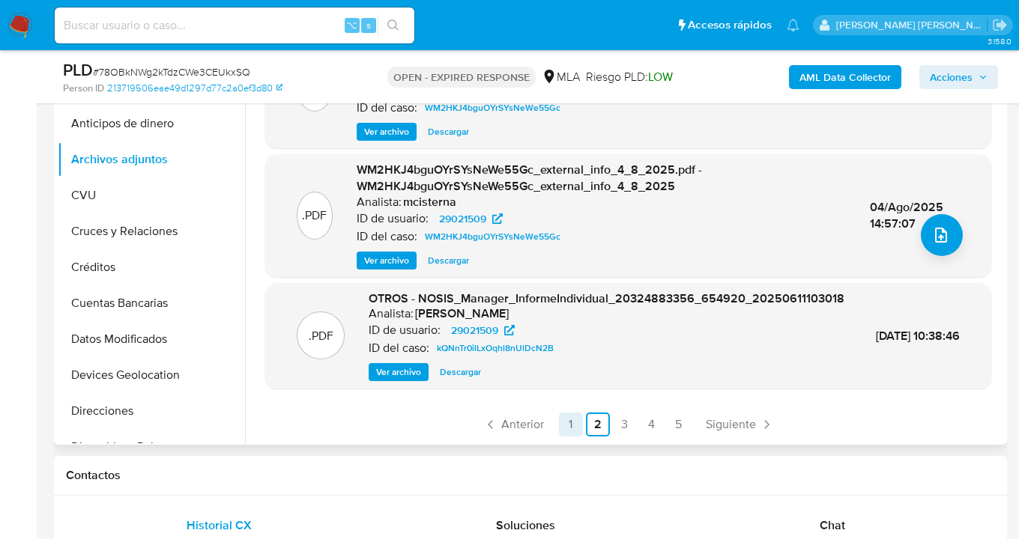
click at [571, 422] on link "1" at bounding box center [571, 425] width 24 height 24
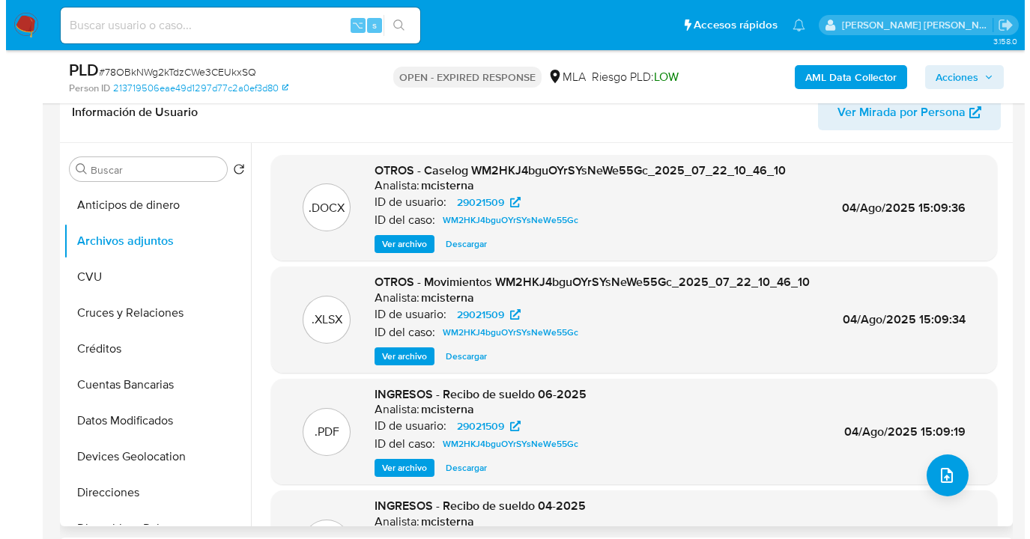
scroll to position [160, 0]
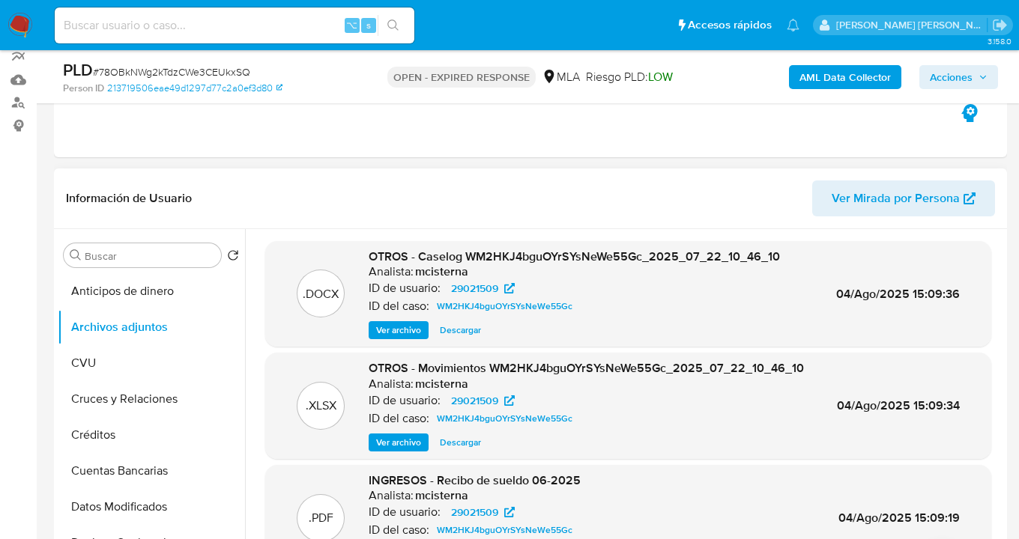
click at [401, 329] on span "Ver archivo" at bounding box center [398, 330] width 45 height 15
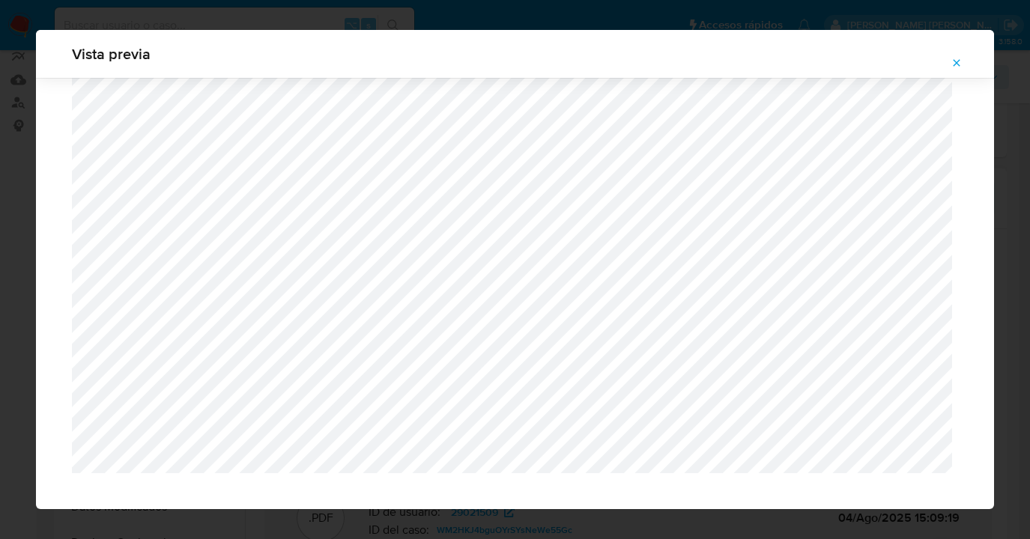
scroll to position [385, 0]
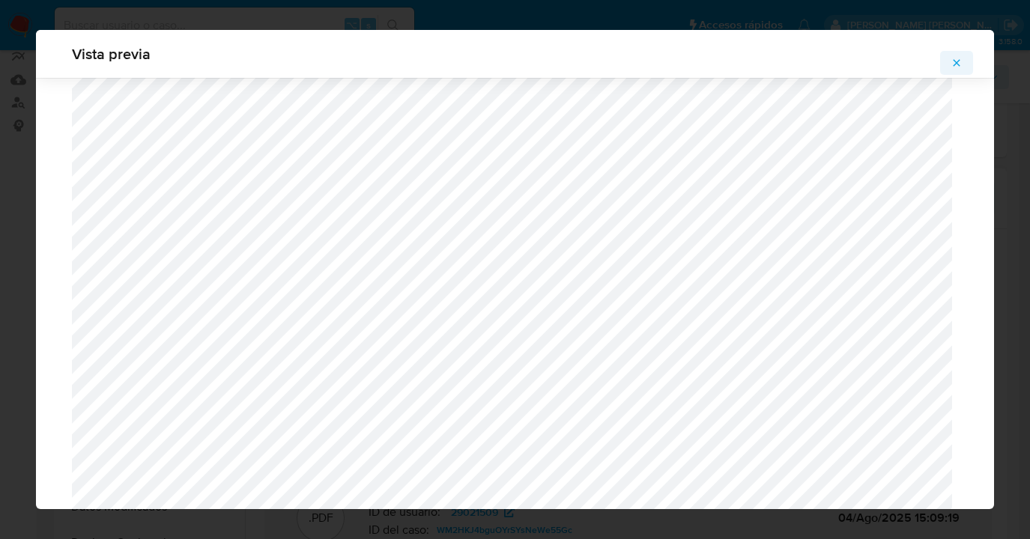
click at [956, 61] on icon "Attachment preview" at bounding box center [956, 63] width 12 height 12
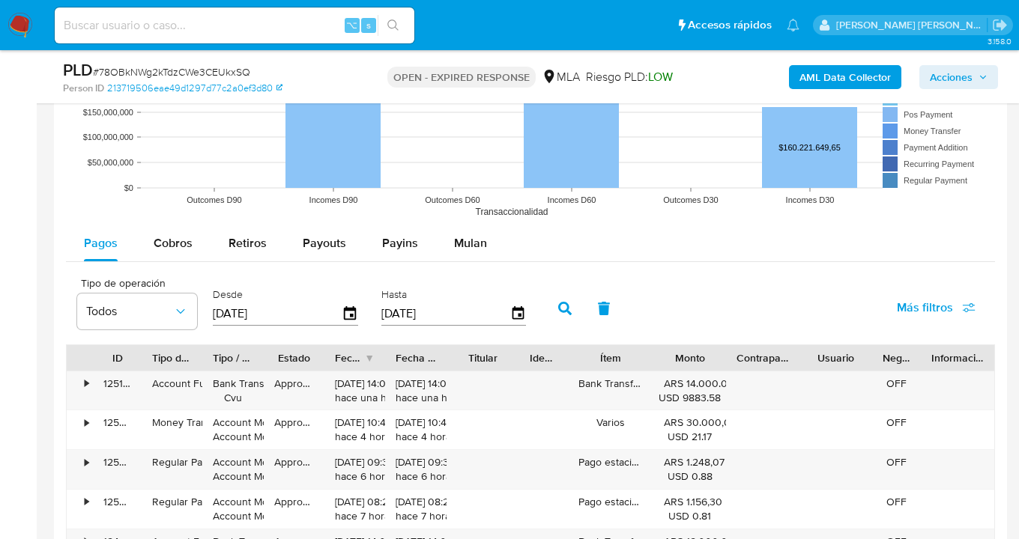
scroll to position [1389, 0]
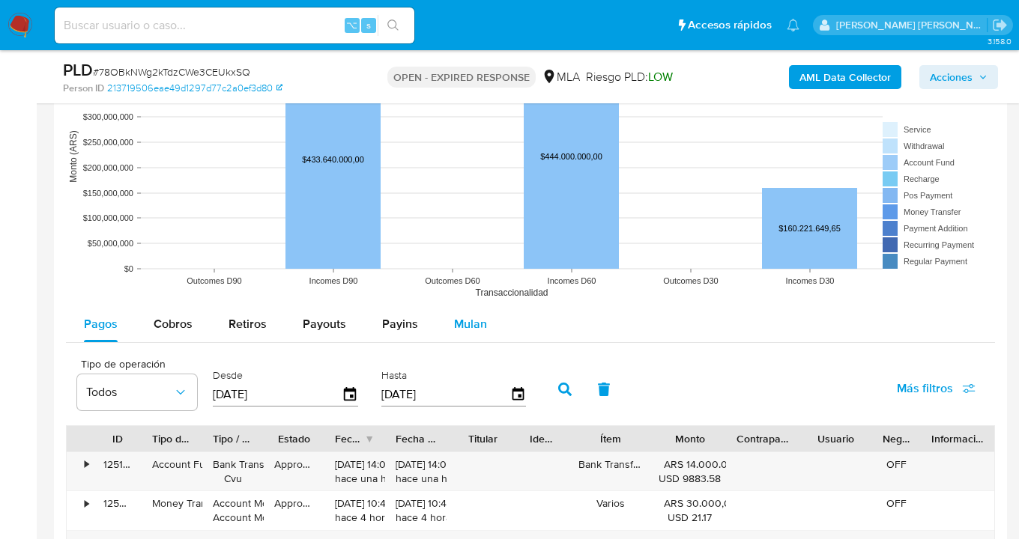
click at [465, 329] on span "Mulan" at bounding box center [470, 323] width 33 height 17
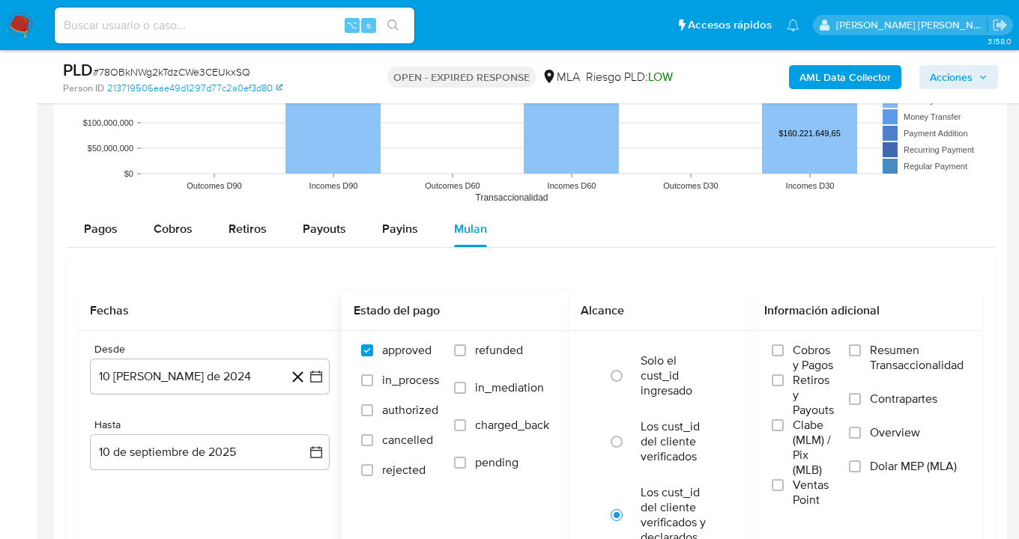
scroll to position [1523, 0]
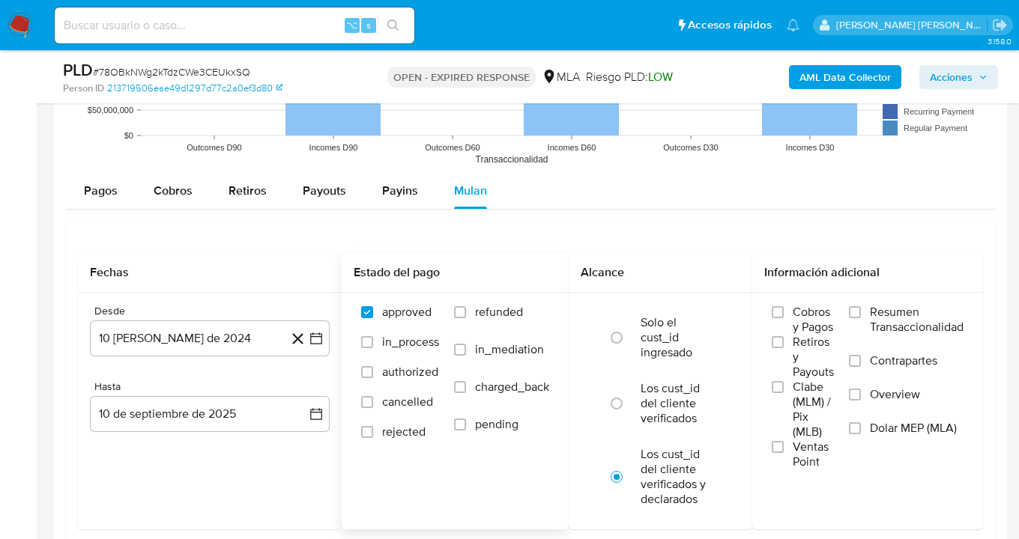
drag, startPoint x: 458, startPoint y: 312, endPoint x: 480, endPoint y: 325, distance: 26.2
click at [458, 312] on input "refunded" at bounding box center [460, 312] width 12 height 12
checkbox input "true"
drag, startPoint x: 857, startPoint y: 429, endPoint x: 841, endPoint y: 431, distance: 15.8
click at [856, 429] on input "Dolar MEP (MLA)" at bounding box center [855, 428] width 12 height 12
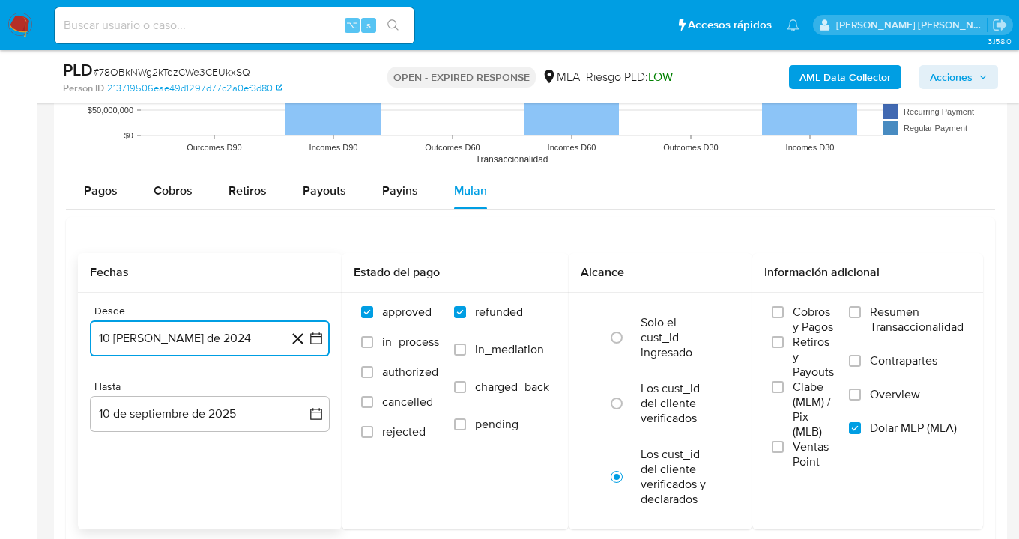
click at [252, 342] on button "10 de agosto de 2024" at bounding box center [210, 339] width 240 height 36
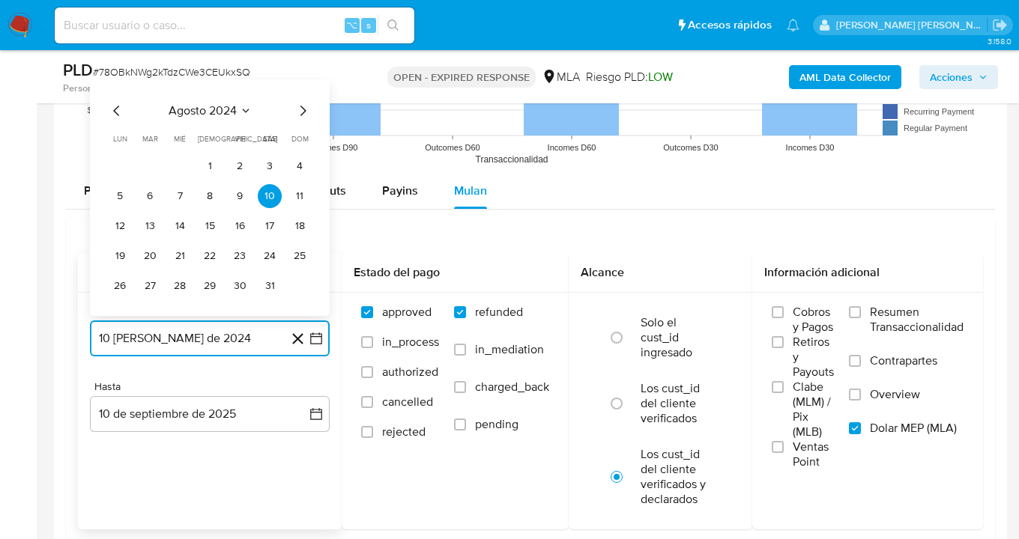
click at [302, 111] on icon "Mes siguiente" at bounding box center [303, 111] width 18 height 18
click at [302, 133] on span "dom" at bounding box center [299, 138] width 17 height 11
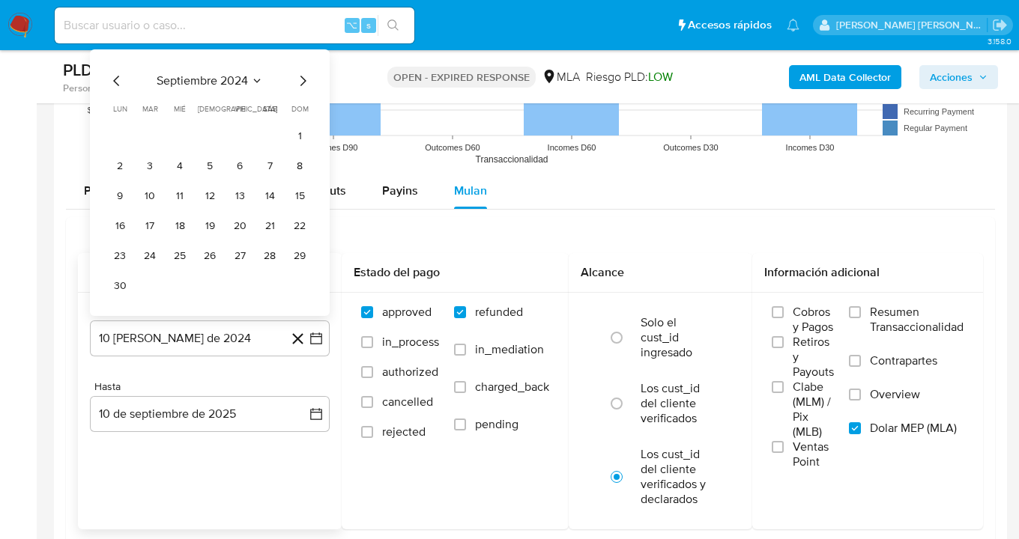
click at [298, 85] on icon "Mes siguiente" at bounding box center [303, 81] width 18 height 18
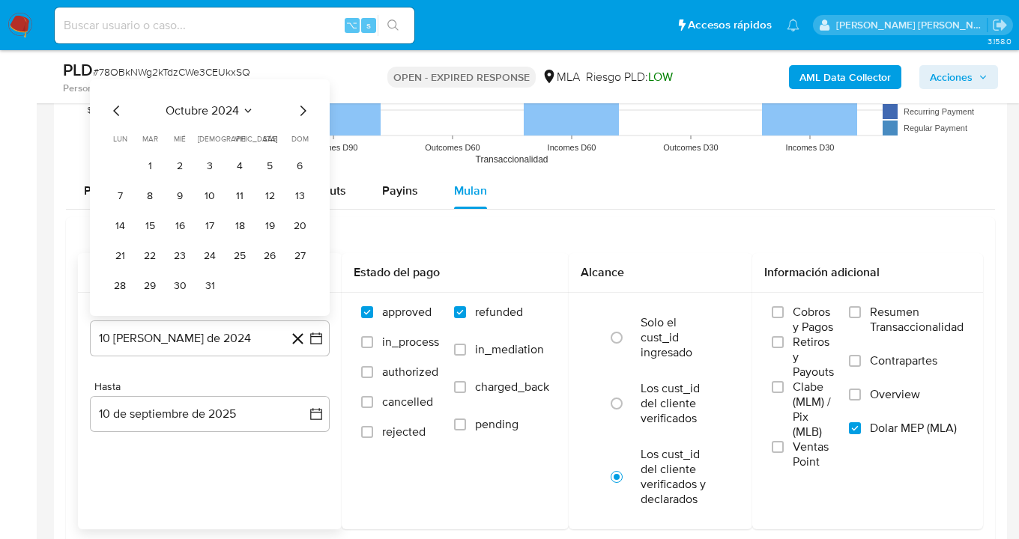
click at [296, 108] on icon "Mes siguiente" at bounding box center [303, 111] width 18 height 18
click at [300, 110] on icon "Mes siguiente" at bounding box center [303, 111] width 18 height 18
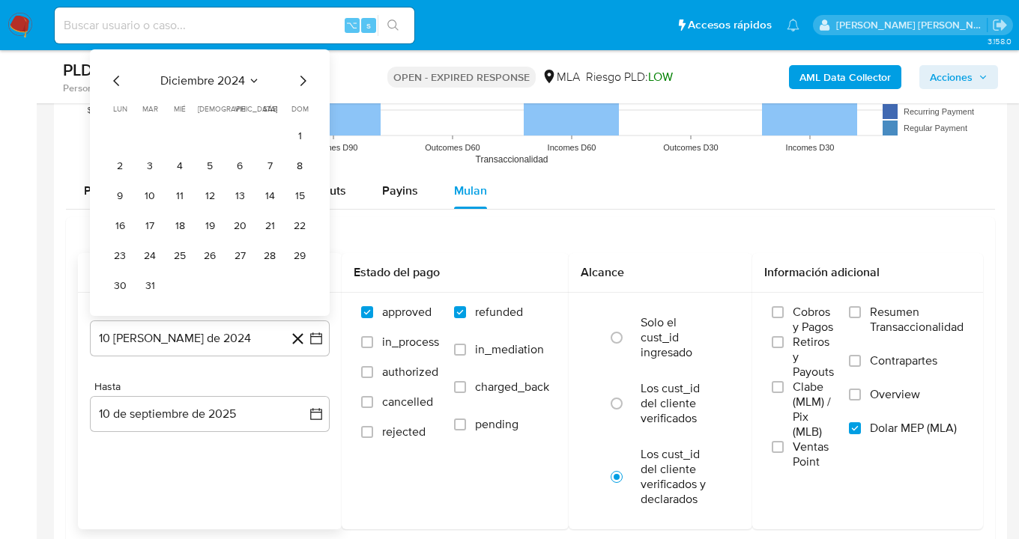
click at [300, 83] on icon "Mes siguiente" at bounding box center [303, 81] width 18 height 18
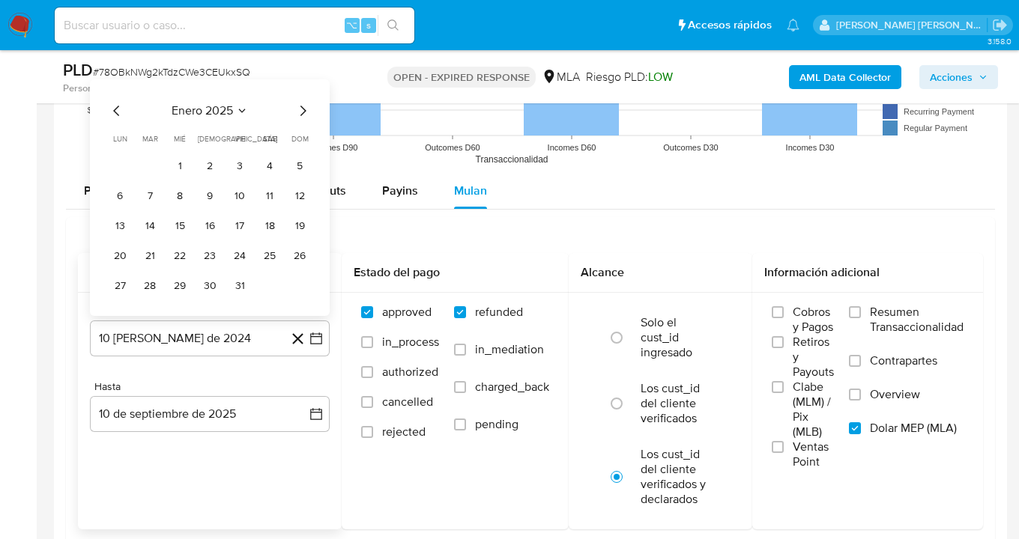
click at [294, 112] on icon "Mes siguiente" at bounding box center [303, 111] width 18 height 18
click at [300, 111] on icon "Mes siguiente" at bounding box center [303, 111] width 18 height 18
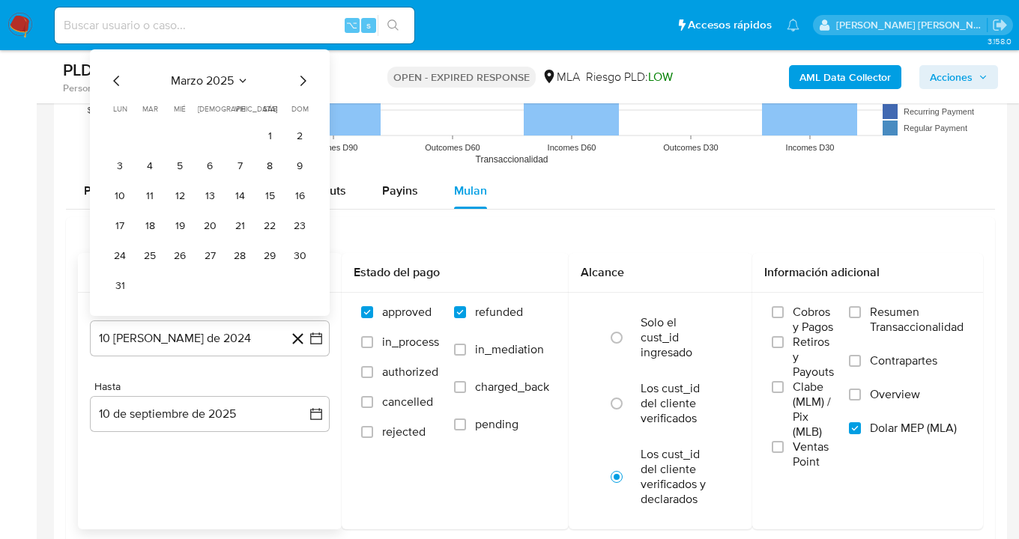
click at [297, 85] on icon "Mes siguiente" at bounding box center [303, 81] width 18 height 18
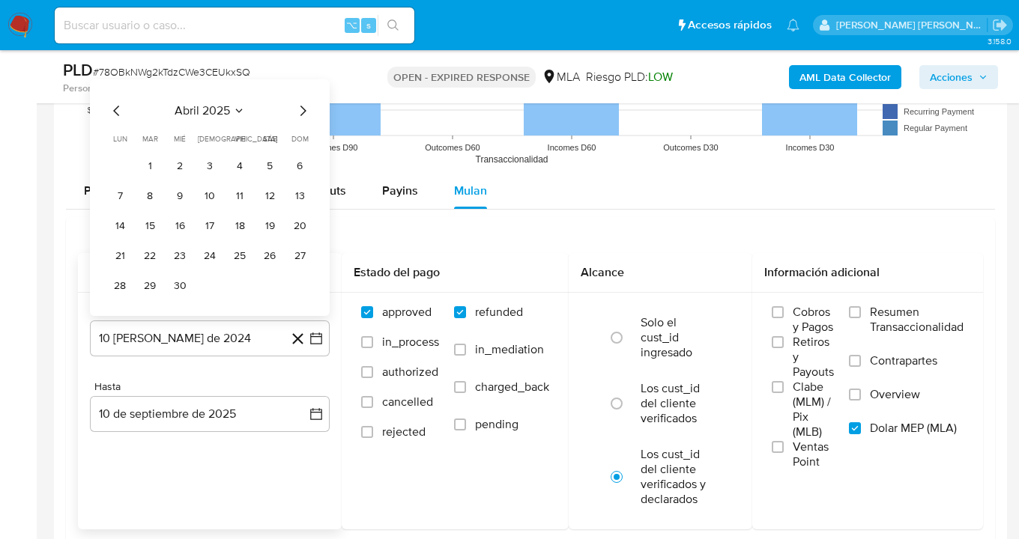
click at [302, 115] on icon "Mes siguiente" at bounding box center [303, 111] width 6 height 10
click at [301, 108] on icon "Mes siguiente" at bounding box center [303, 111] width 18 height 18
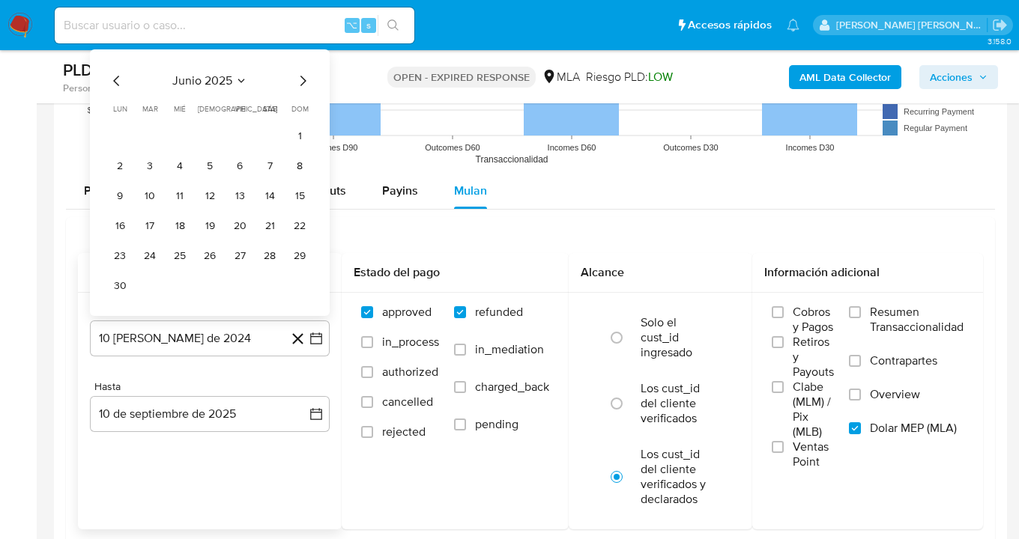
click at [303, 80] on icon "Mes siguiente" at bounding box center [303, 81] width 18 height 18
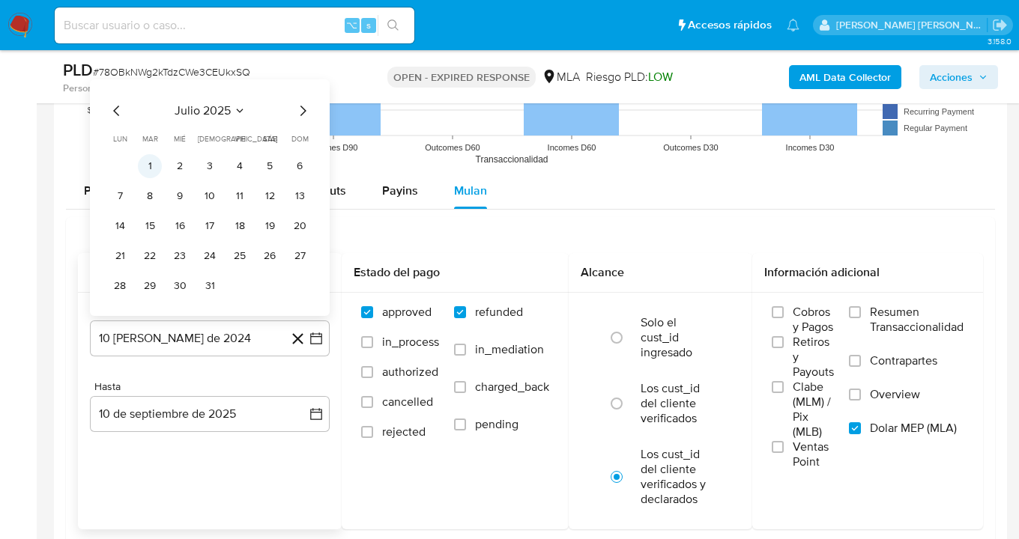
click at [152, 160] on button "1" at bounding box center [150, 166] width 24 height 24
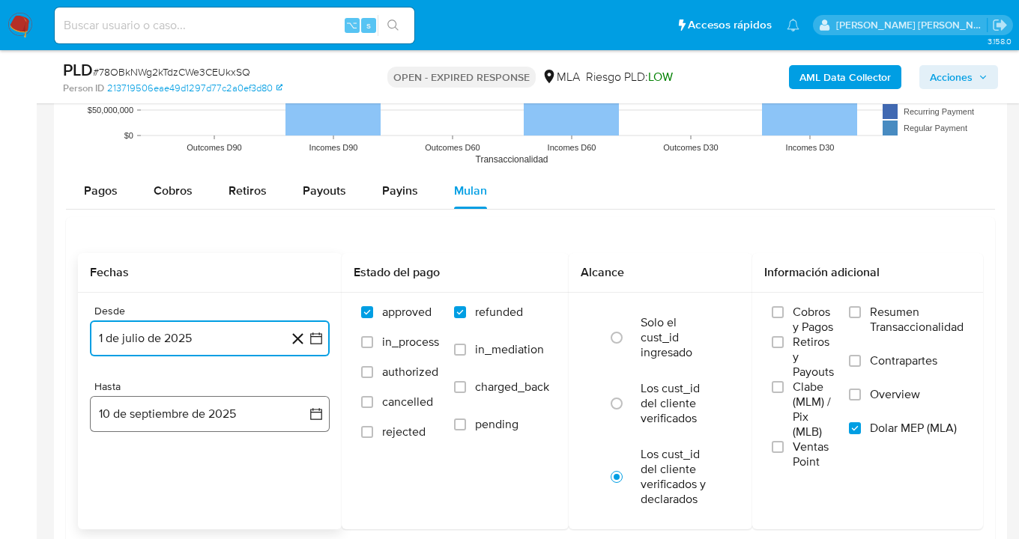
click at [203, 414] on button "10 de septiembre de 2025" at bounding box center [210, 414] width 240 height 36
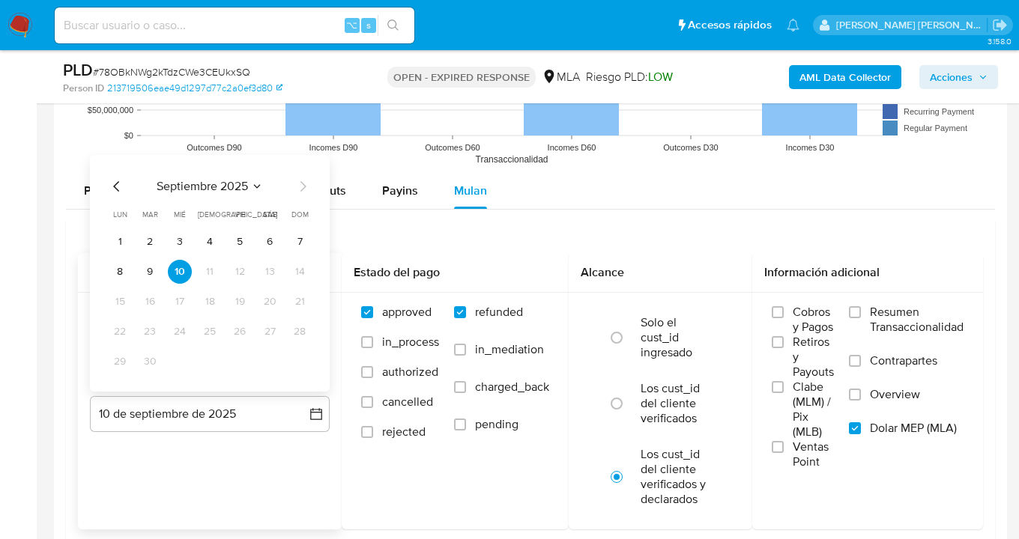
click at [122, 191] on icon "Mes anterior" at bounding box center [117, 186] width 18 height 18
click at [122, 192] on icon "Mes anterior" at bounding box center [117, 186] width 18 height 18
click at [216, 359] on button "31" at bounding box center [210, 362] width 24 height 24
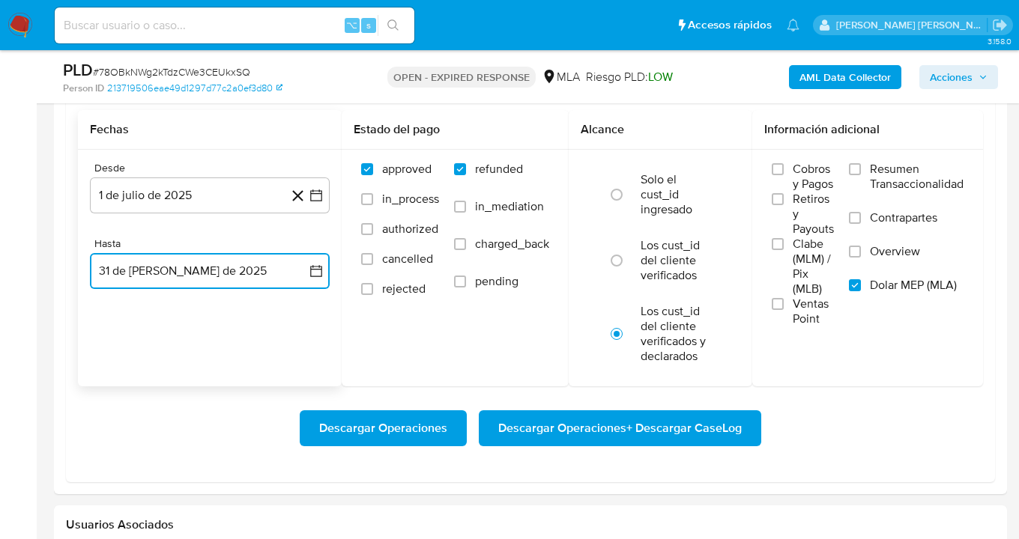
scroll to position [1672, 0]
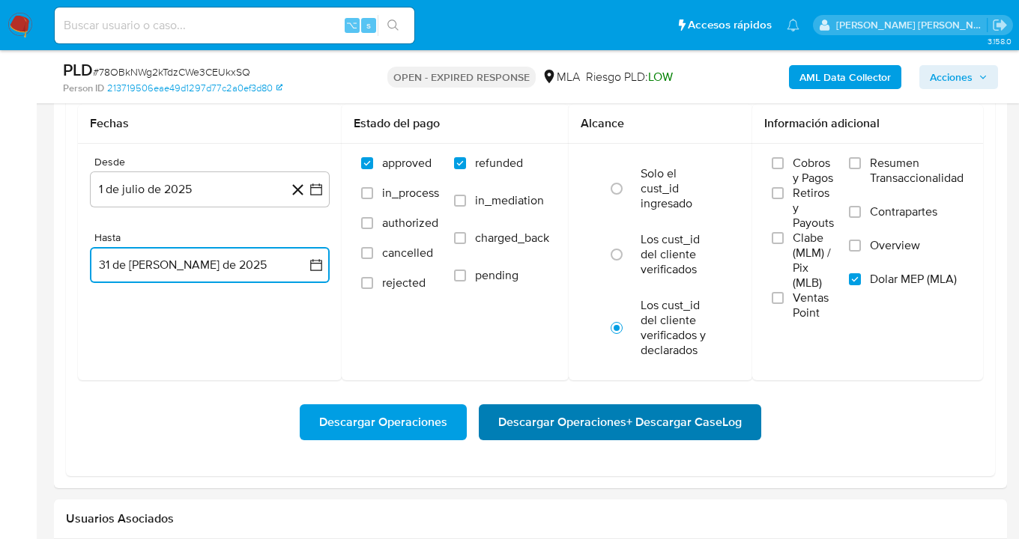
click at [606, 428] on span "Descargar Operaciones + Descargar CaseLog" at bounding box center [619, 422] width 243 height 33
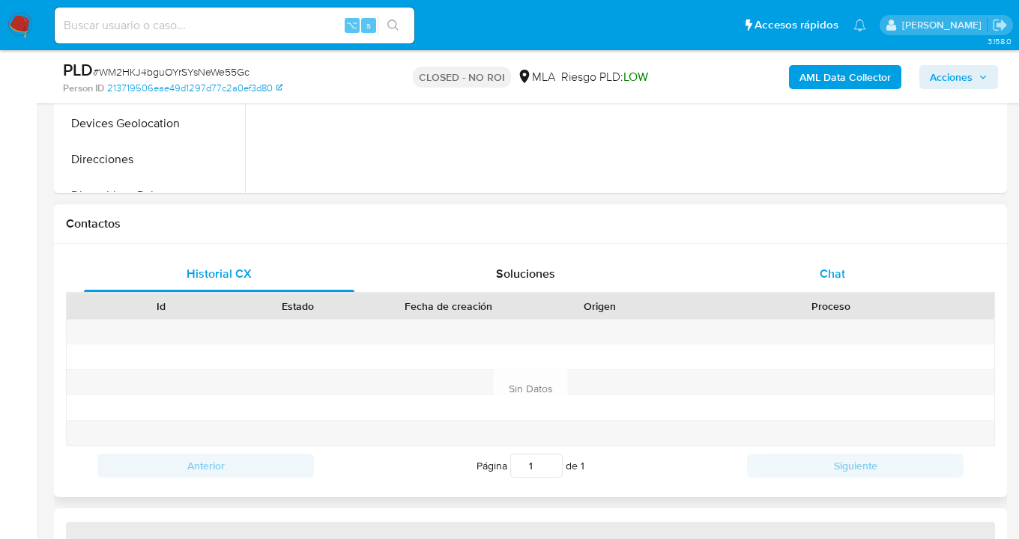
click at [840, 265] on span "Chat" at bounding box center [831, 273] width 25 height 17
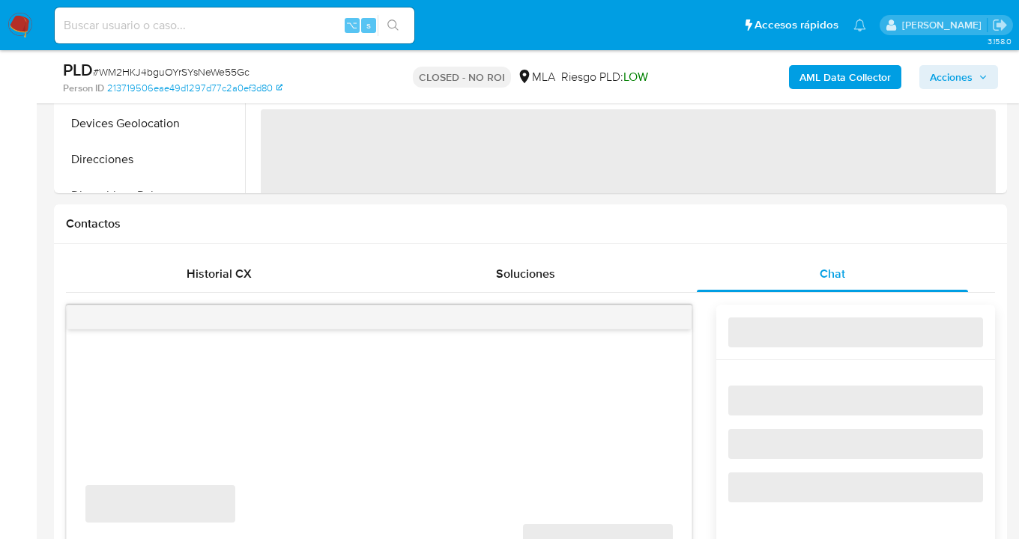
scroll to position [711, 0]
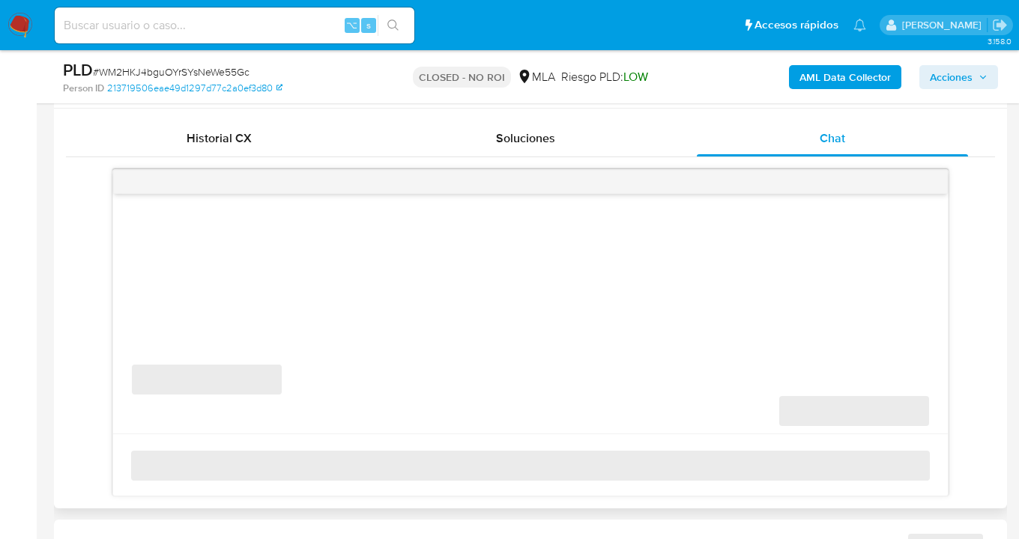
select select "10"
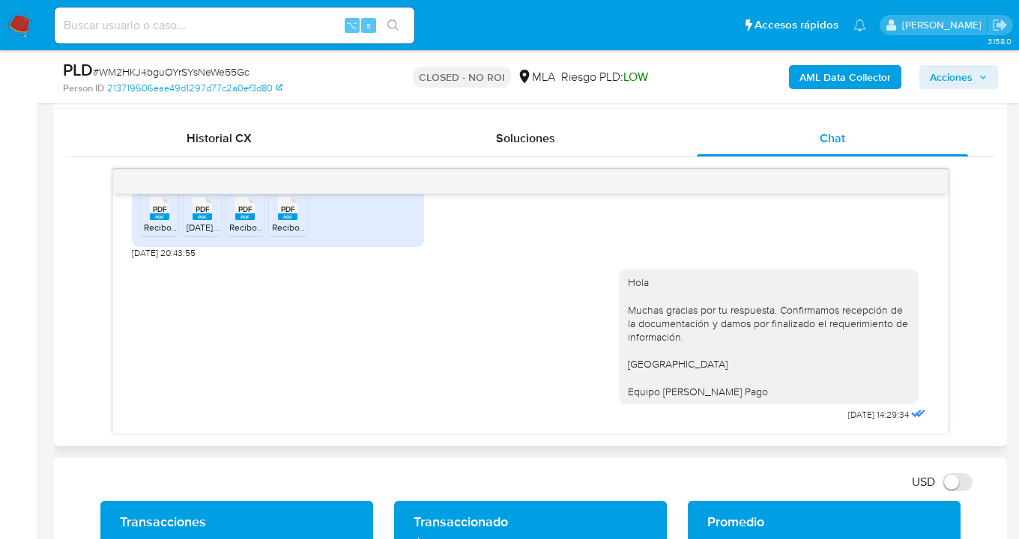
scroll to position [887, 0]
click at [160, 214] on span "PDF" at bounding box center [160, 209] width 14 height 10
click at [234, 222] on div "PDF PDF" at bounding box center [244, 206] width 31 height 29
click at [293, 214] on span "PDF" at bounding box center [288, 209] width 14 height 10
click at [155, 214] on span "PDF" at bounding box center [160, 209] width 14 height 10
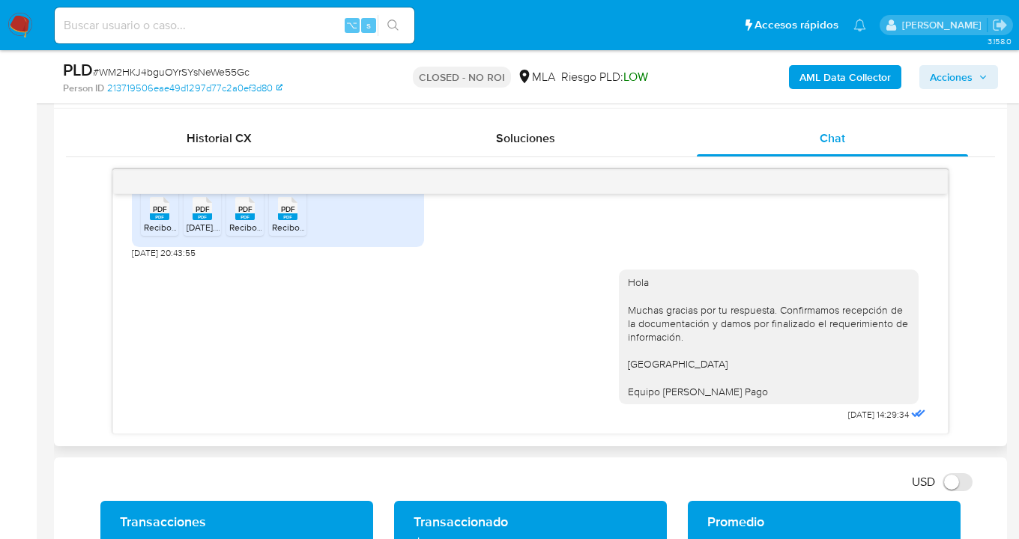
click at [250, 214] on span "PDF" at bounding box center [245, 209] width 14 height 10
click at [292, 220] on rect at bounding box center [287, 216] width 19 height 7
